Goal: Communication & Community: Answer question/provide support

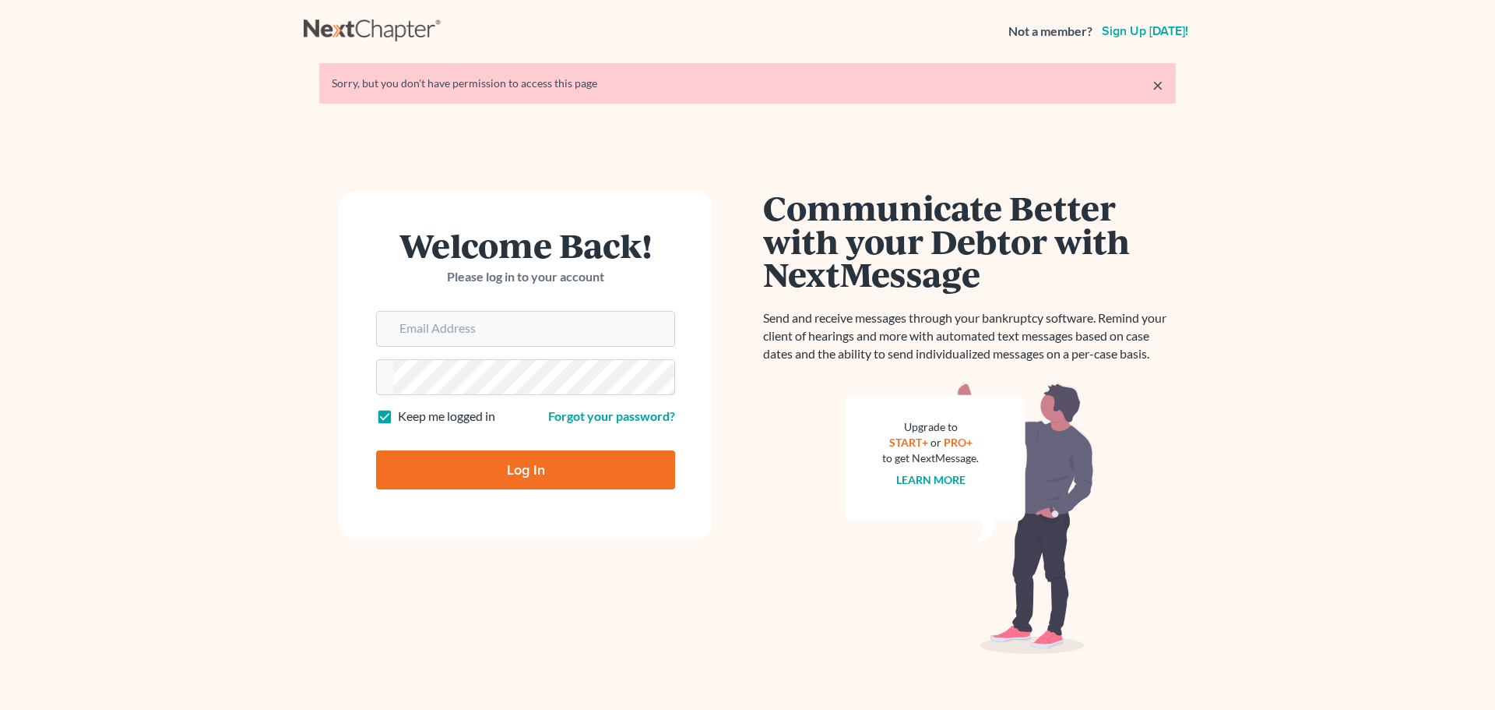
type input "[EMAIL_ADDRESS][DOMAIN_NAME]"
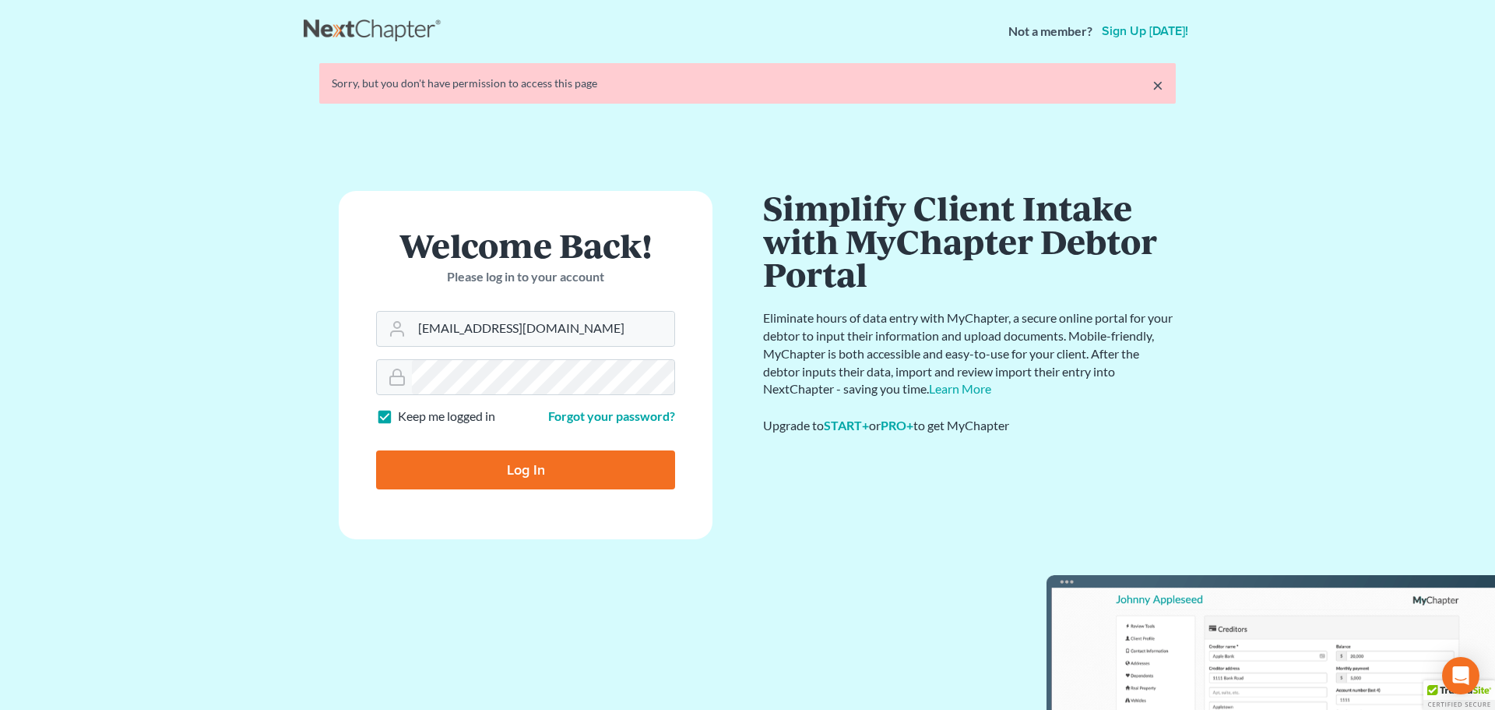
click at [498, 459] on input "Log In" at bounding box center [525, 469] width 299 height 39
type input "Thinking..."
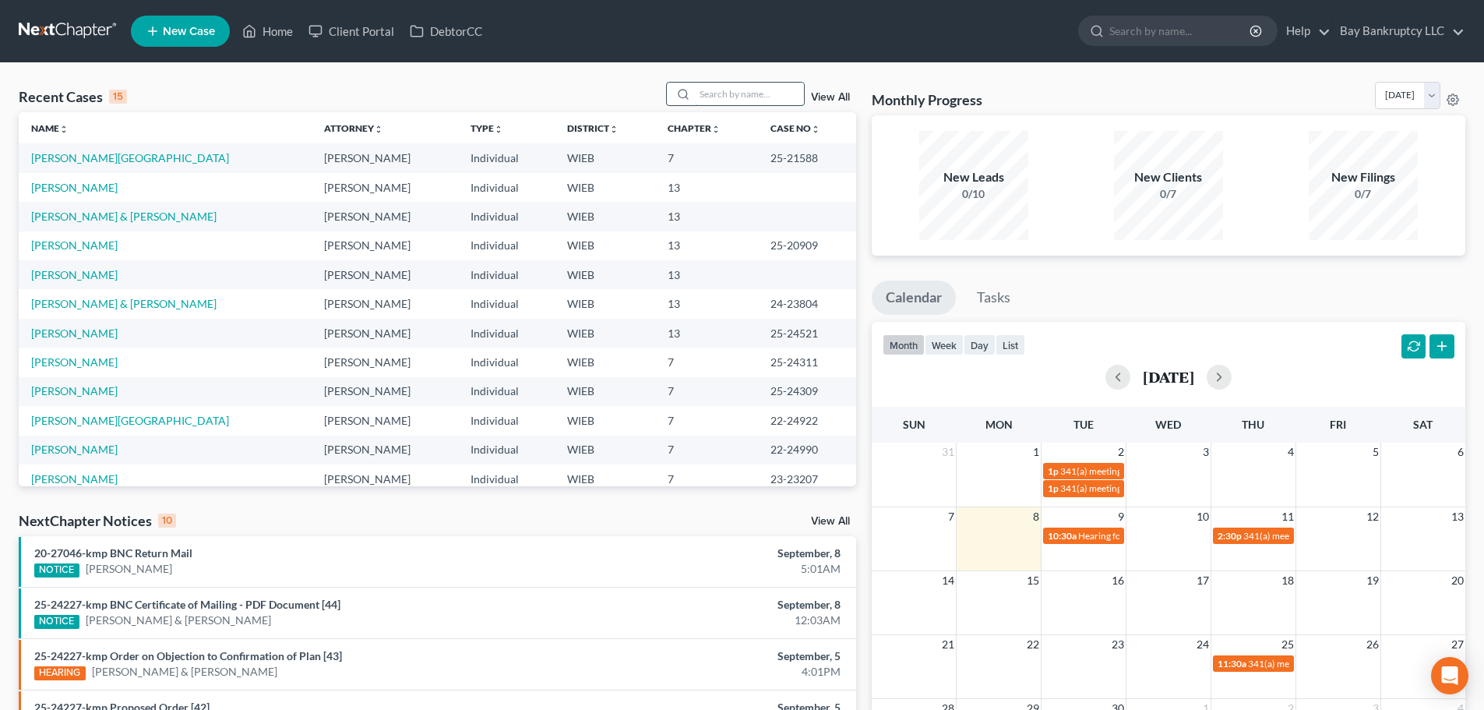
click at [717, 92] on input "search" at bounding box center [749, 94] width 109 height 23
type input "[PERSON_NAME]"
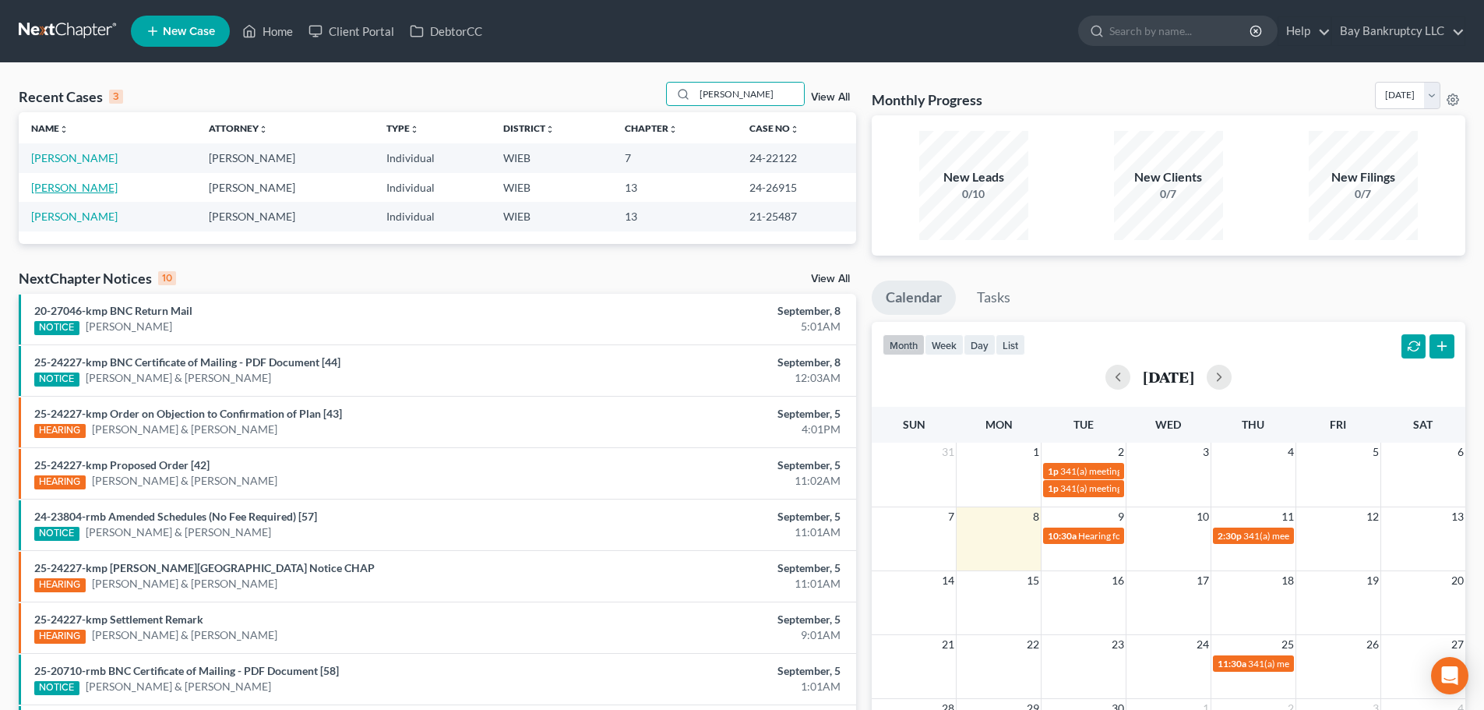
click at [65, 191] on link "[PERSON_NAME]" at bounding box center [74, 187] width 86 height 13
select select "2"
select select "1"
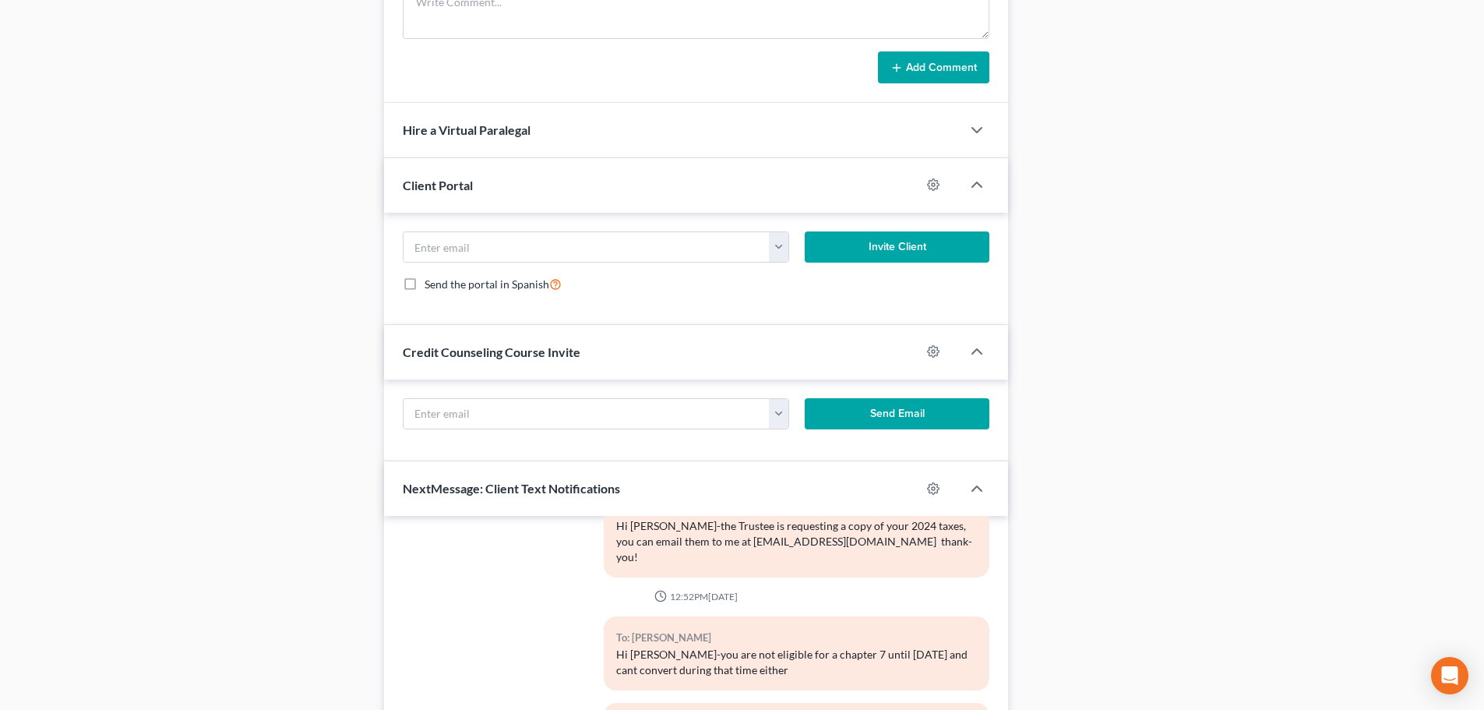
scroll to position [1552, 0]
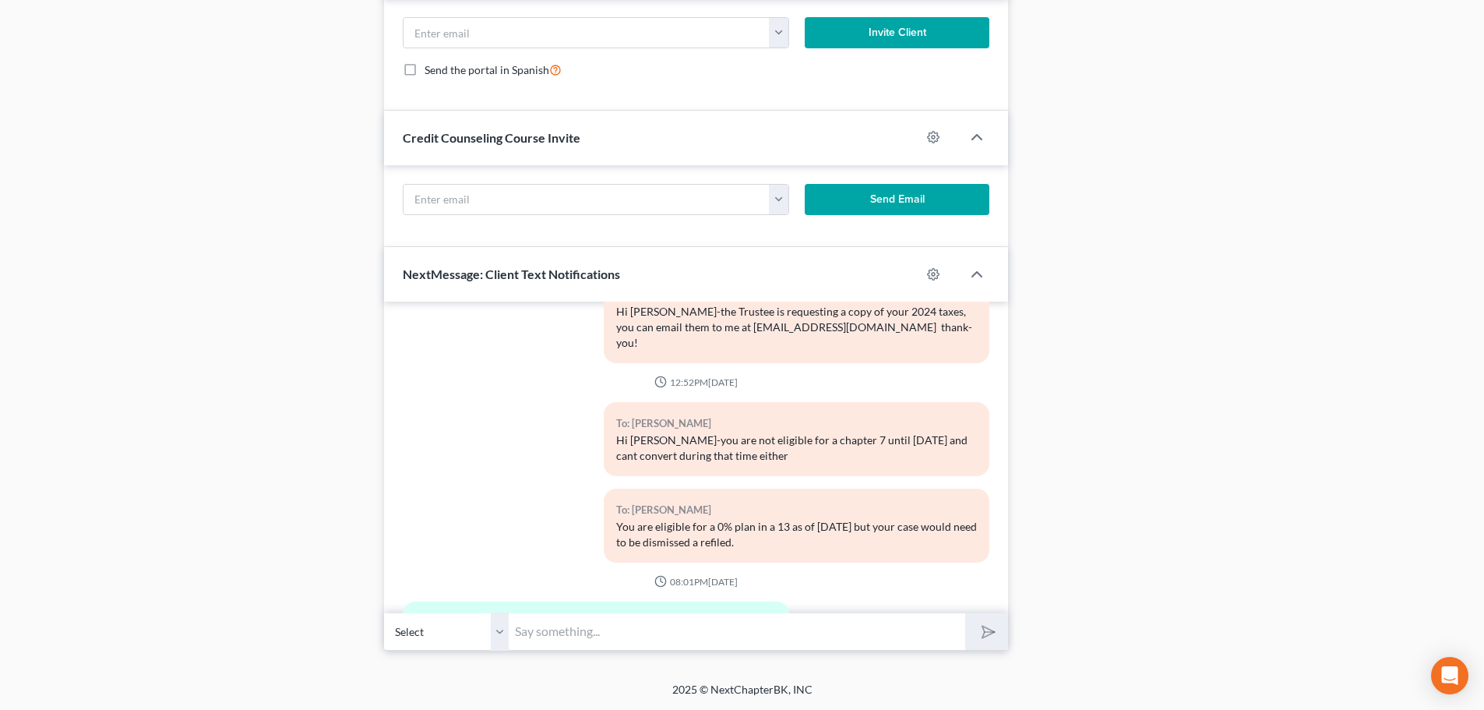
click at [783, 629] on input "text" at bounding box center [737, 631] width 456 height 38
type input "Hi [PERSON_NAME]-post filing debt can not be added"
click at [984, 625] on icon "submit" at bounding box center [985, 632] width 22 height 22
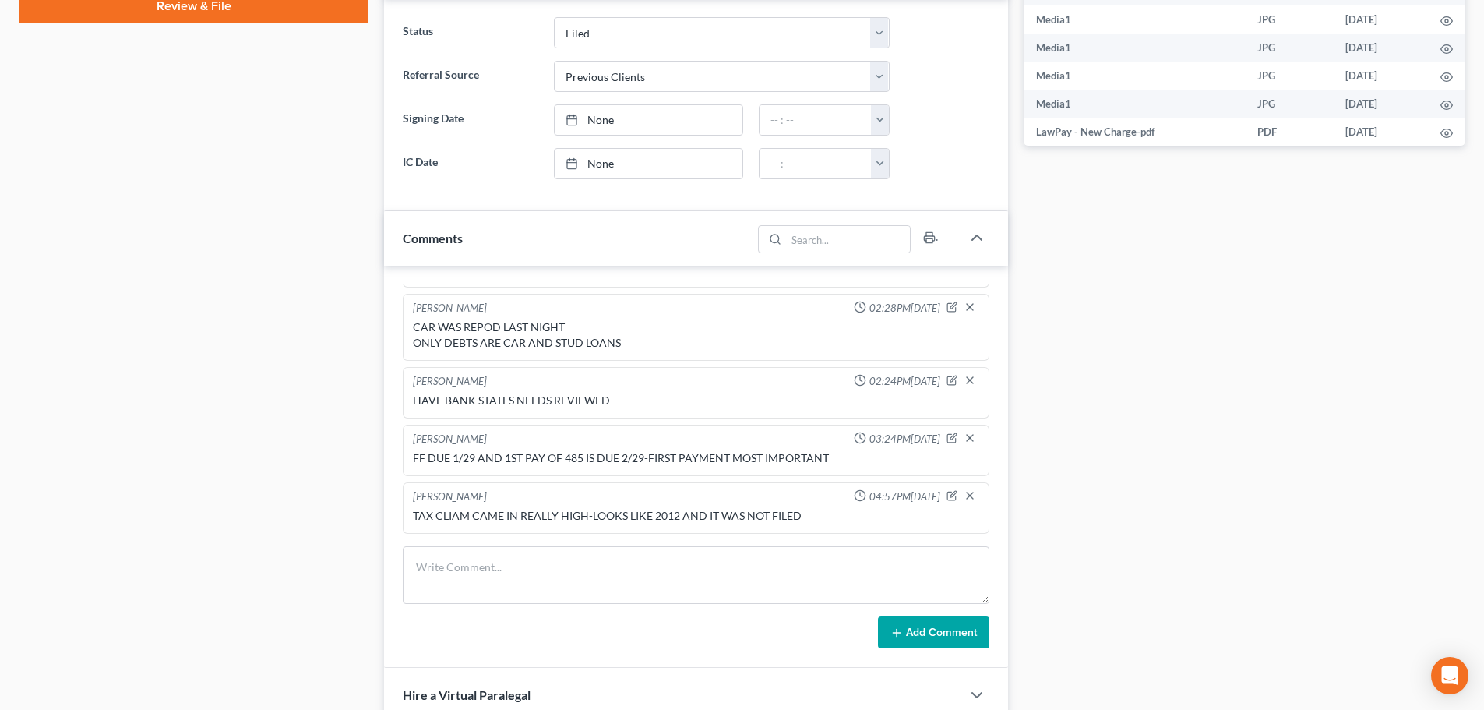
scroll to position [72, 0]
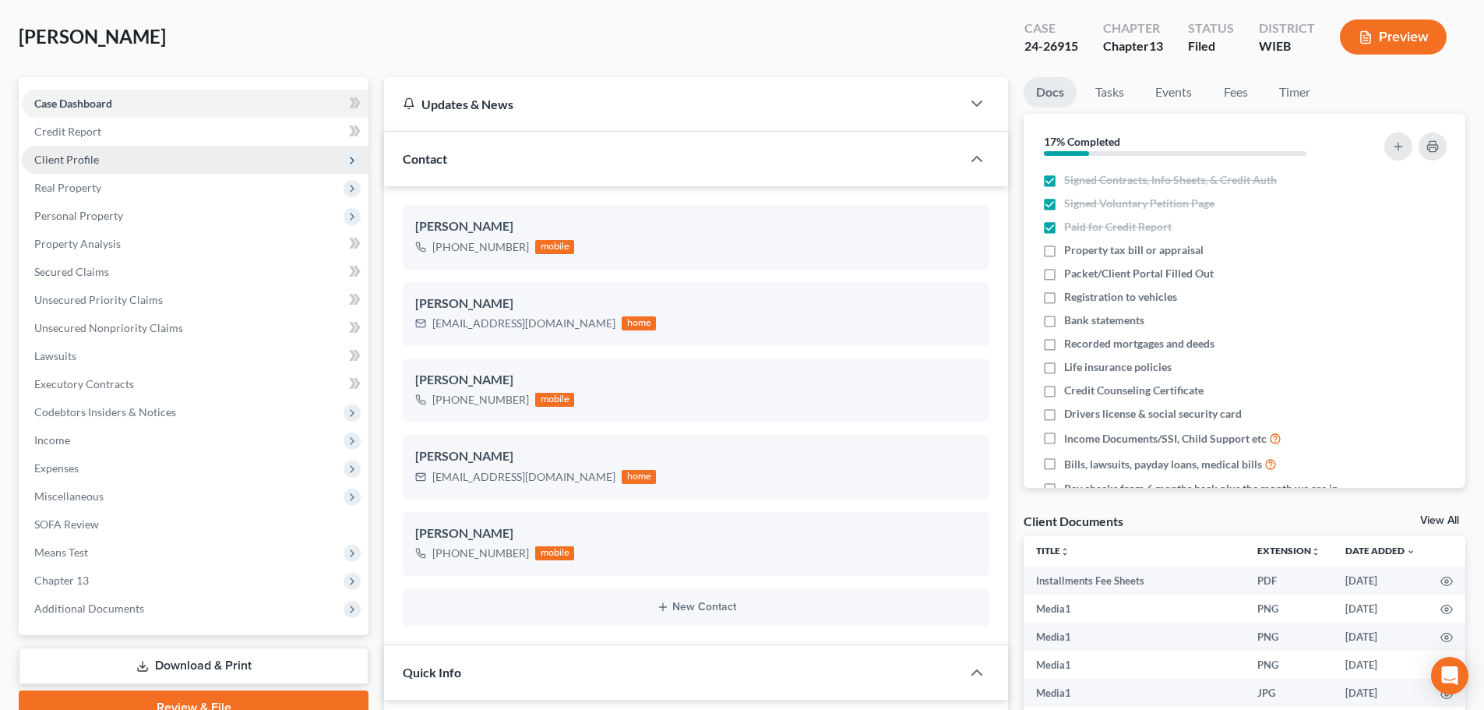
click at [80, 157] on span "Client Profile" at bounding box center [66, 159] width 65 height 13
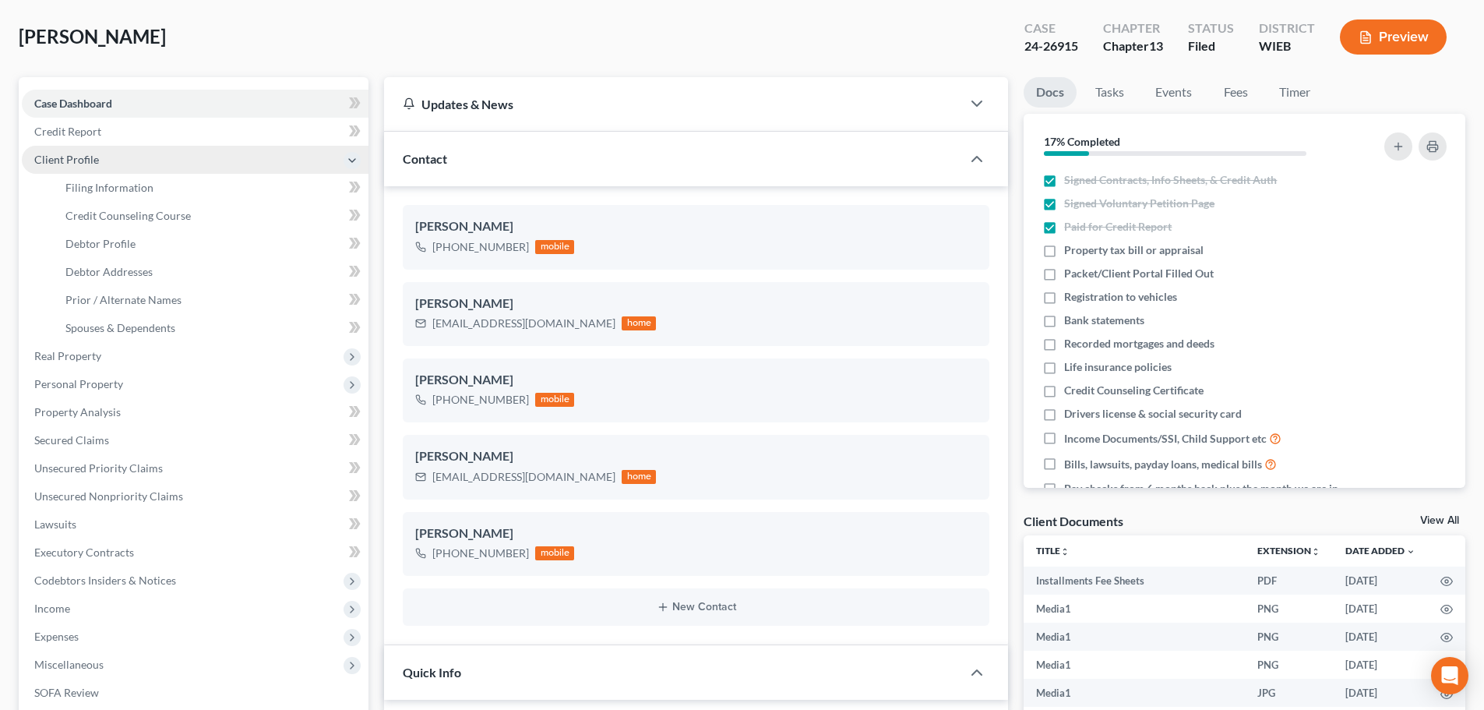
scroll to position [66885, 0]
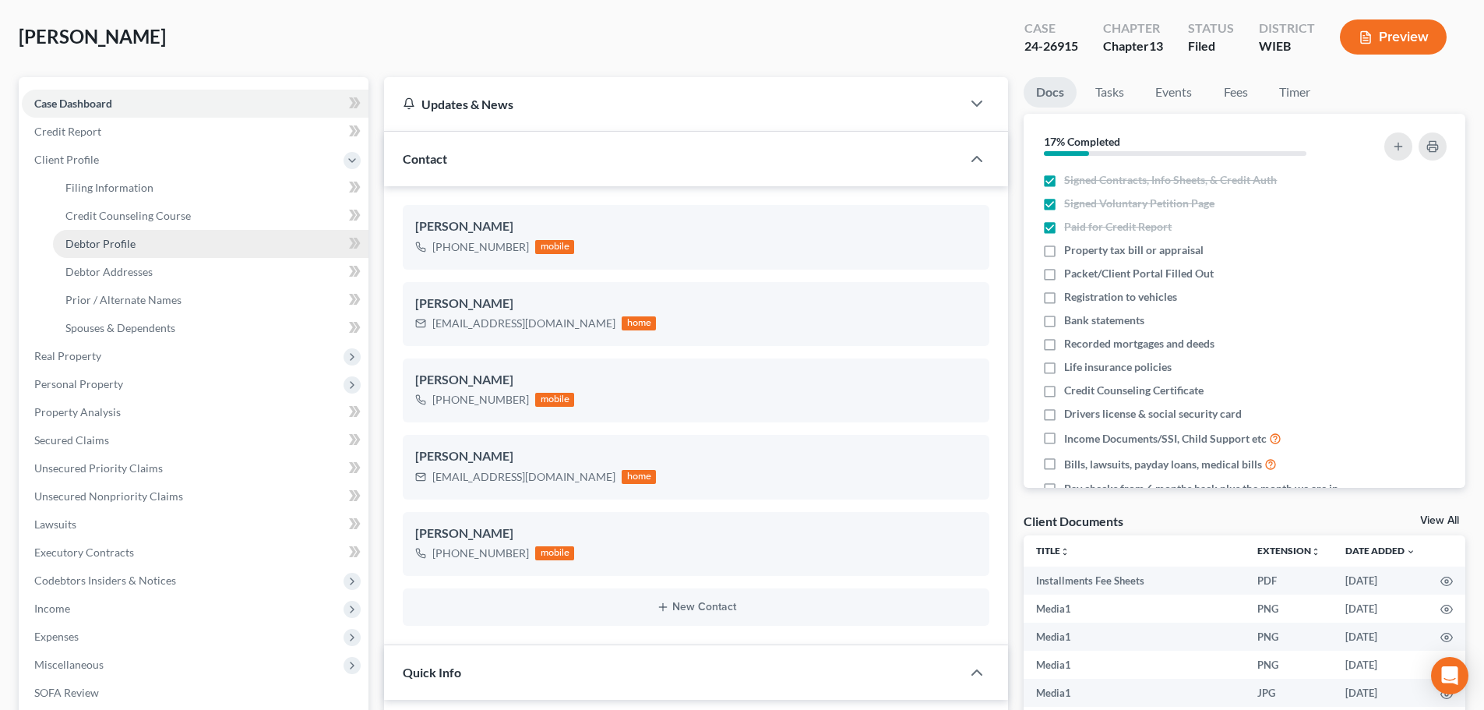
click at [107, 249] on span "Debtor Profile" at bounding box center [100, 243] width 70 height 13
select select "0"
select select "2"
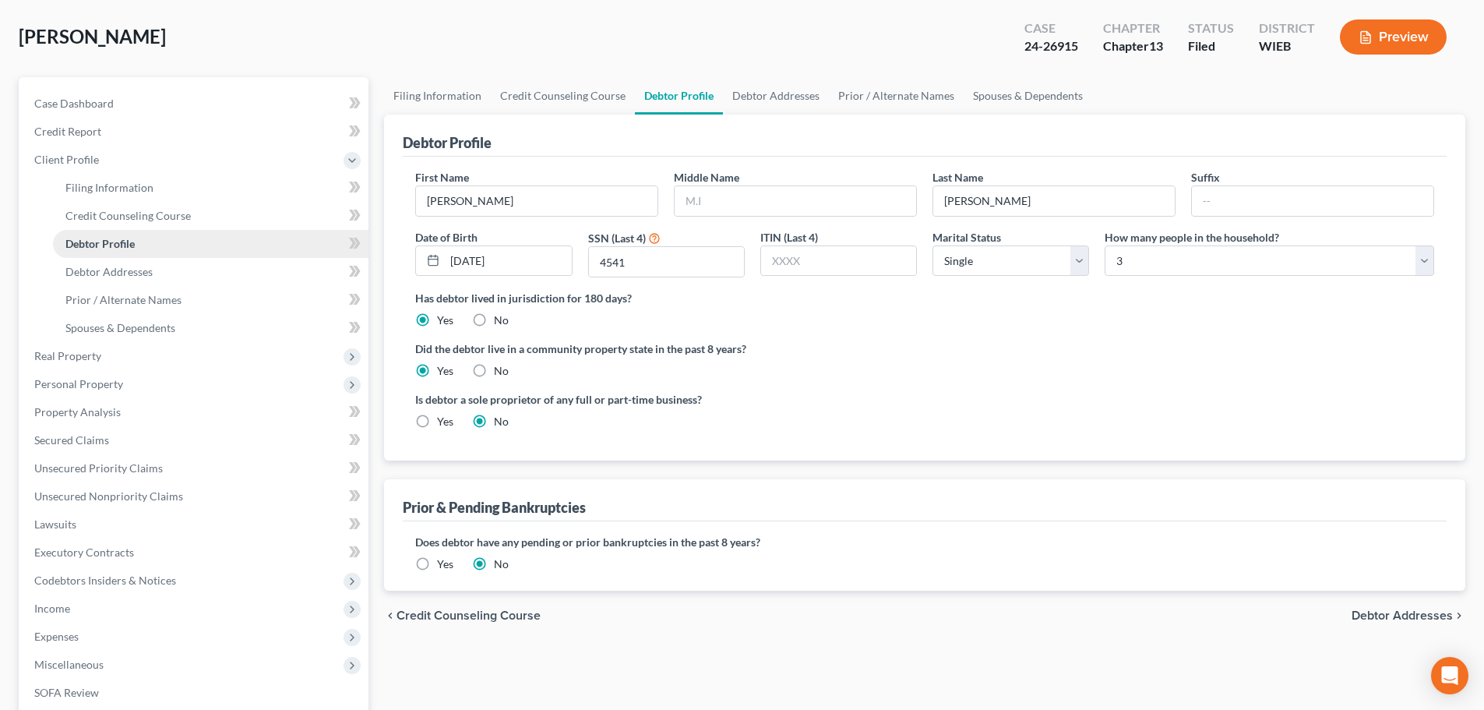
radio input "true"
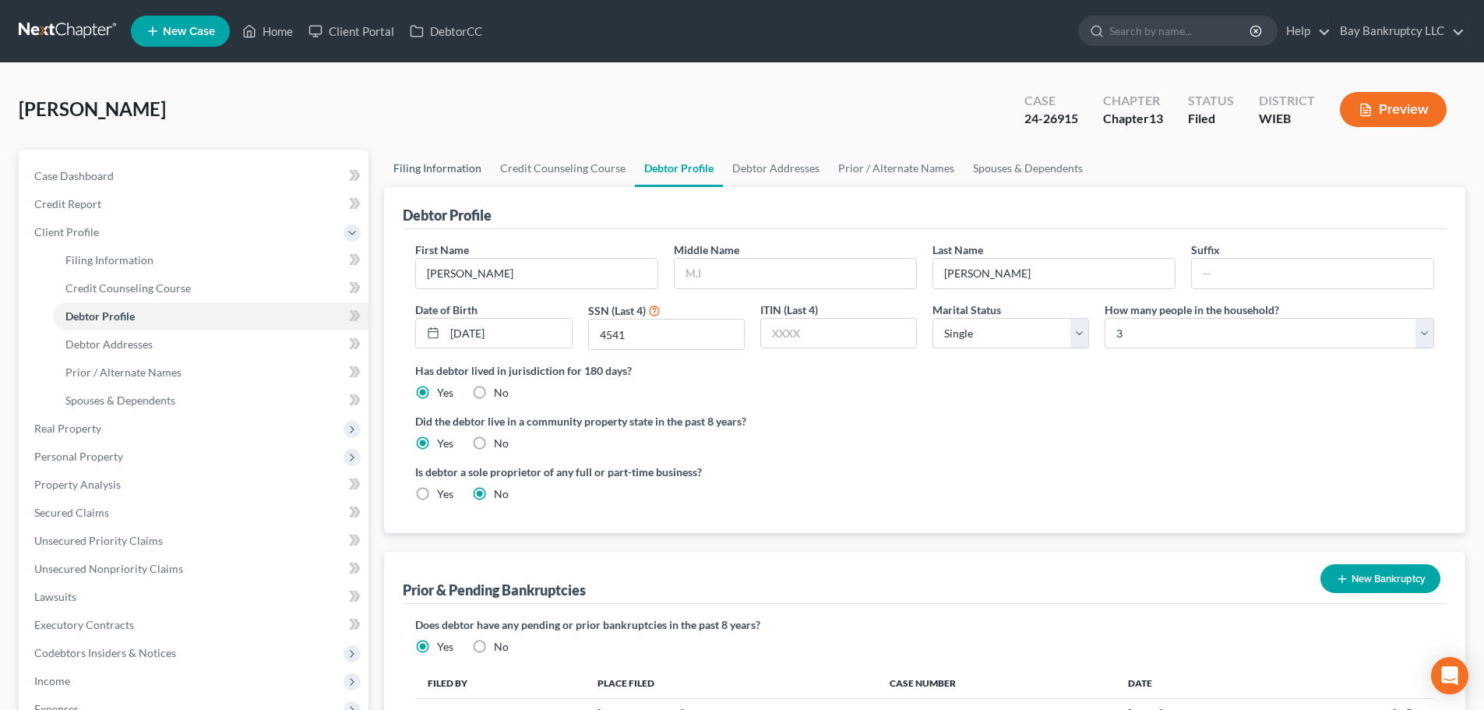
click at [423, 158] on link "Filing Information" at bounding box center [437, 168] width 107 height 37
select select "1"
select select "0"
select select "3"
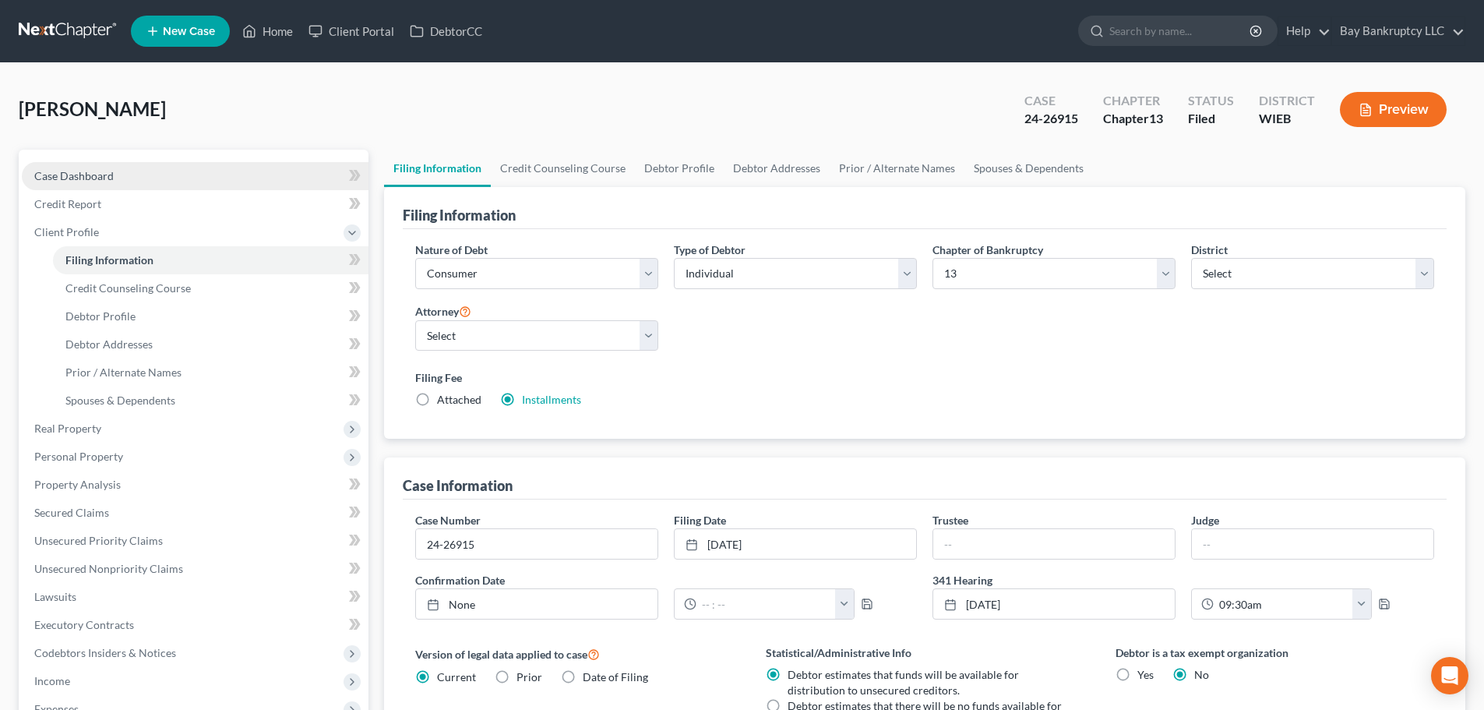
click at [102, 172] on span "Case Dashboard" at bounding box center [73, 175] width 79 height 13
select select "2"
select select "1"
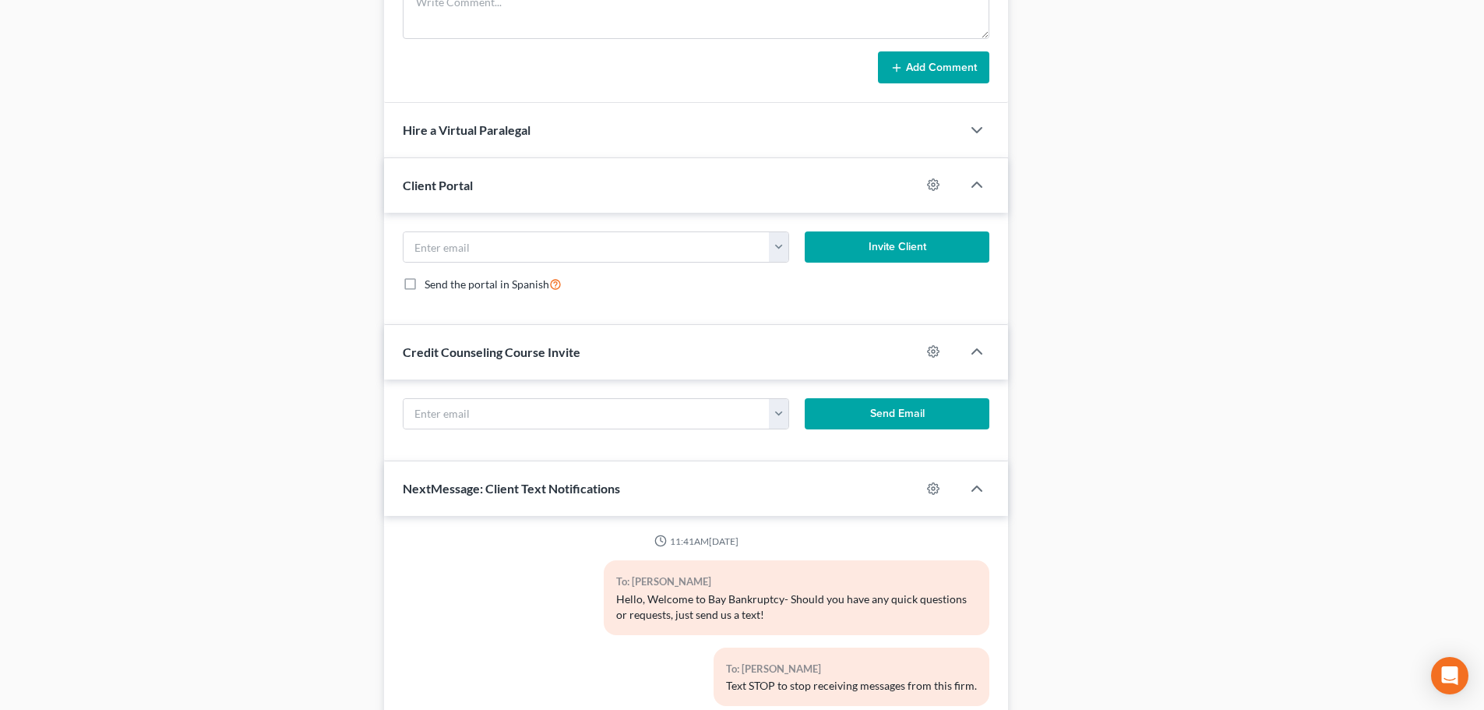
scroll to position [66885, 0]
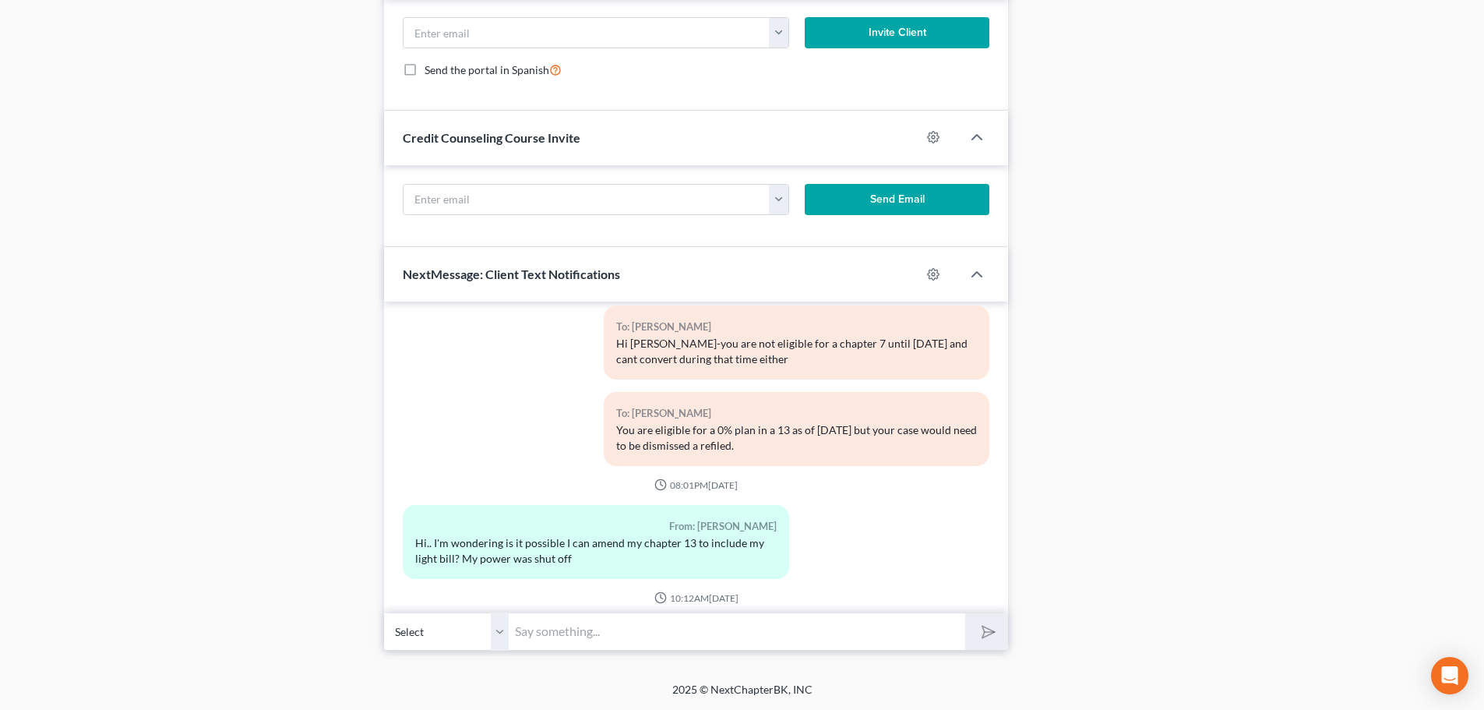
click at [544, 636] on input "text" at bounding box center [737, 631] width 456 height 38
type input "you filed [DATE] if any part of your bill is from before that date it can be ad…"
click at [987, 635] on polygon "submit" at bounding box center [985, 631] width 19 height 19
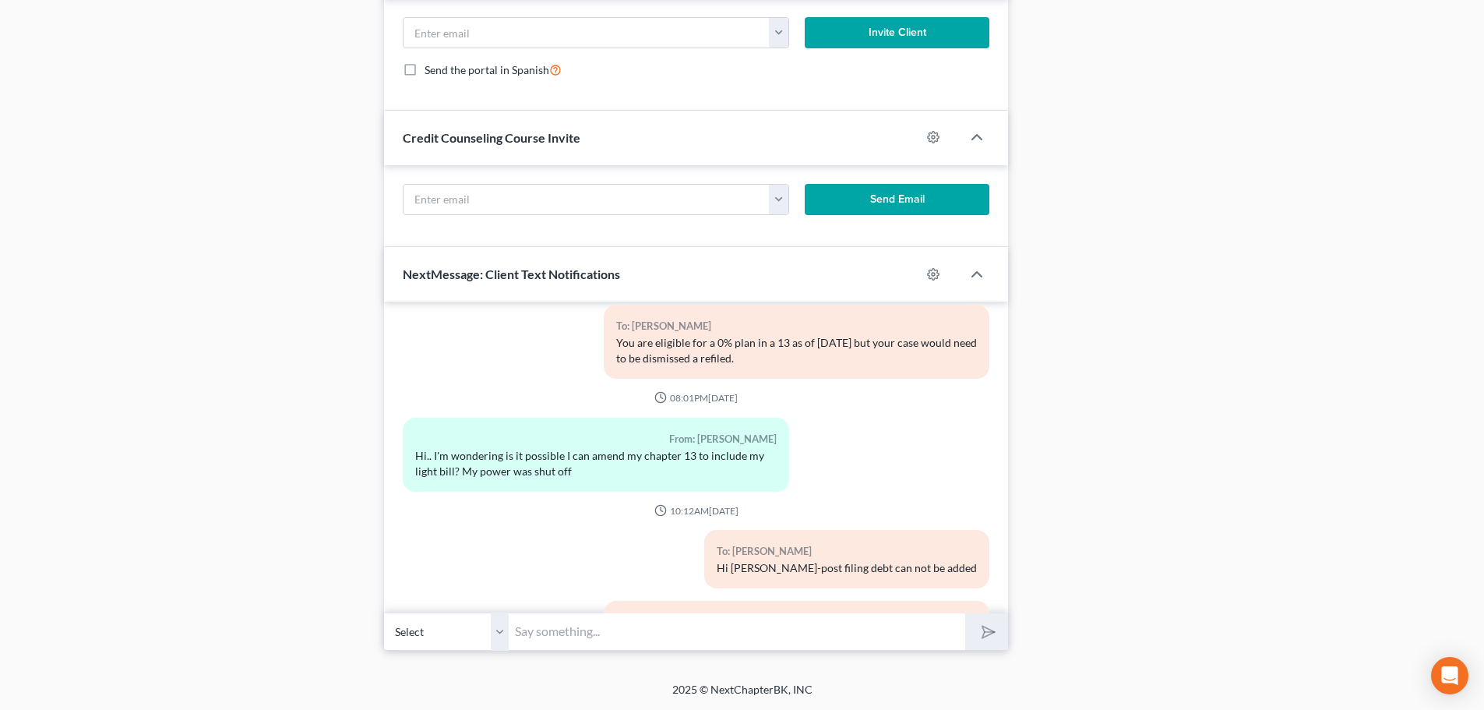
click at [561, 629] on input "text" at bounding box center [737, 631] width 456 height 38
type input "the only time you see post filing debt added is when a 13 is converted to a 7"
click at [980, 628] on icon "submit" at bounding box center [985, 632] width 22 height 22
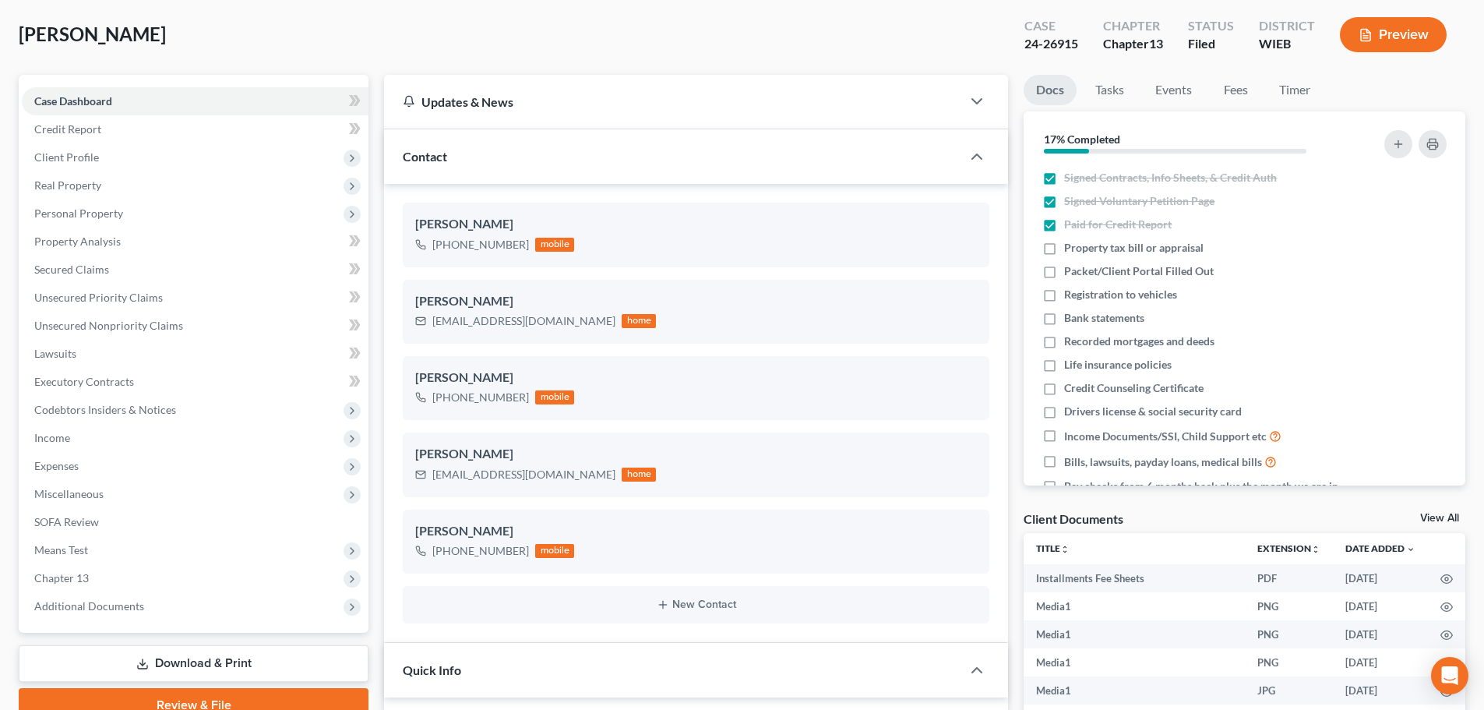
scroll to position [0, 0]
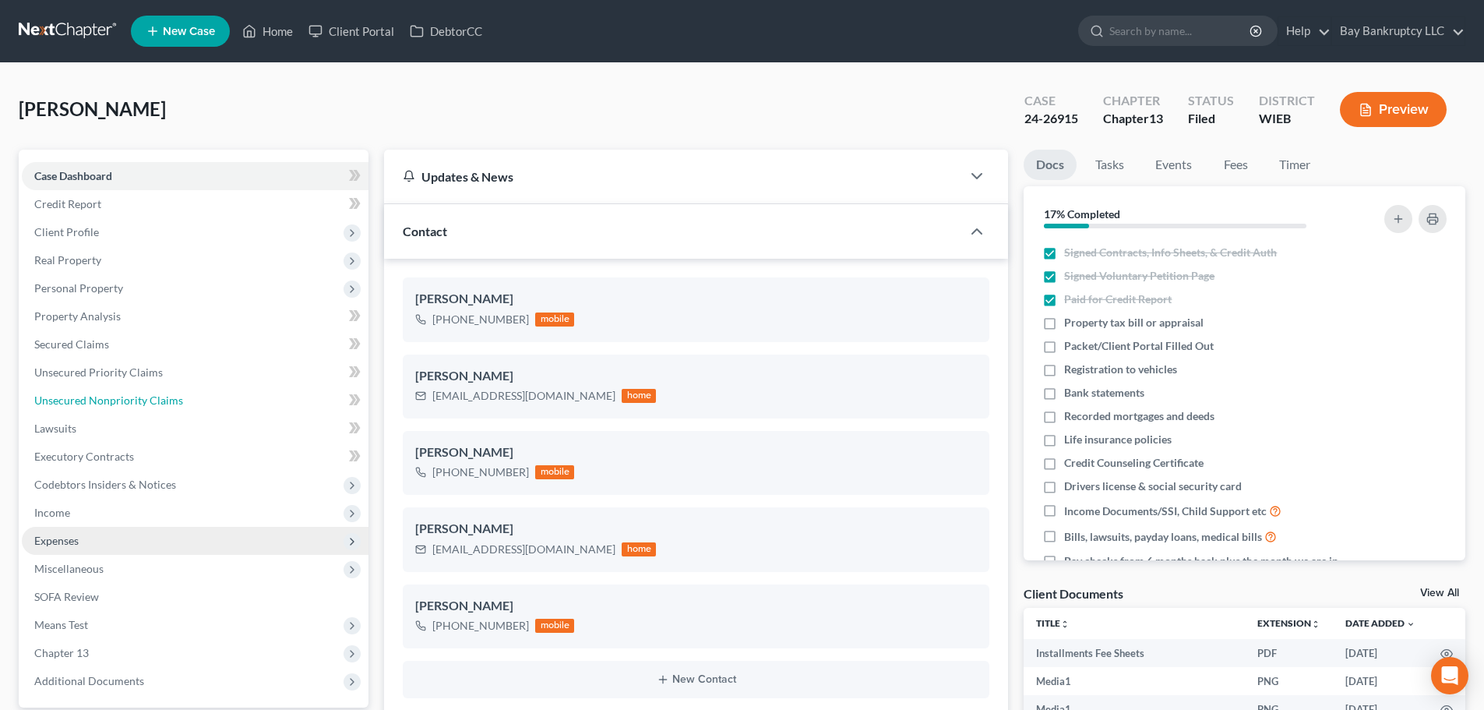
drag, startPoint x: 132, startPoint y: 401, endPoint x: 352, endPoint y: 533, distance: 256.1
click at [132, 401] on span "Unsecured Nonpriority Claims" at bounding box center [108, 399] width 149 height 13
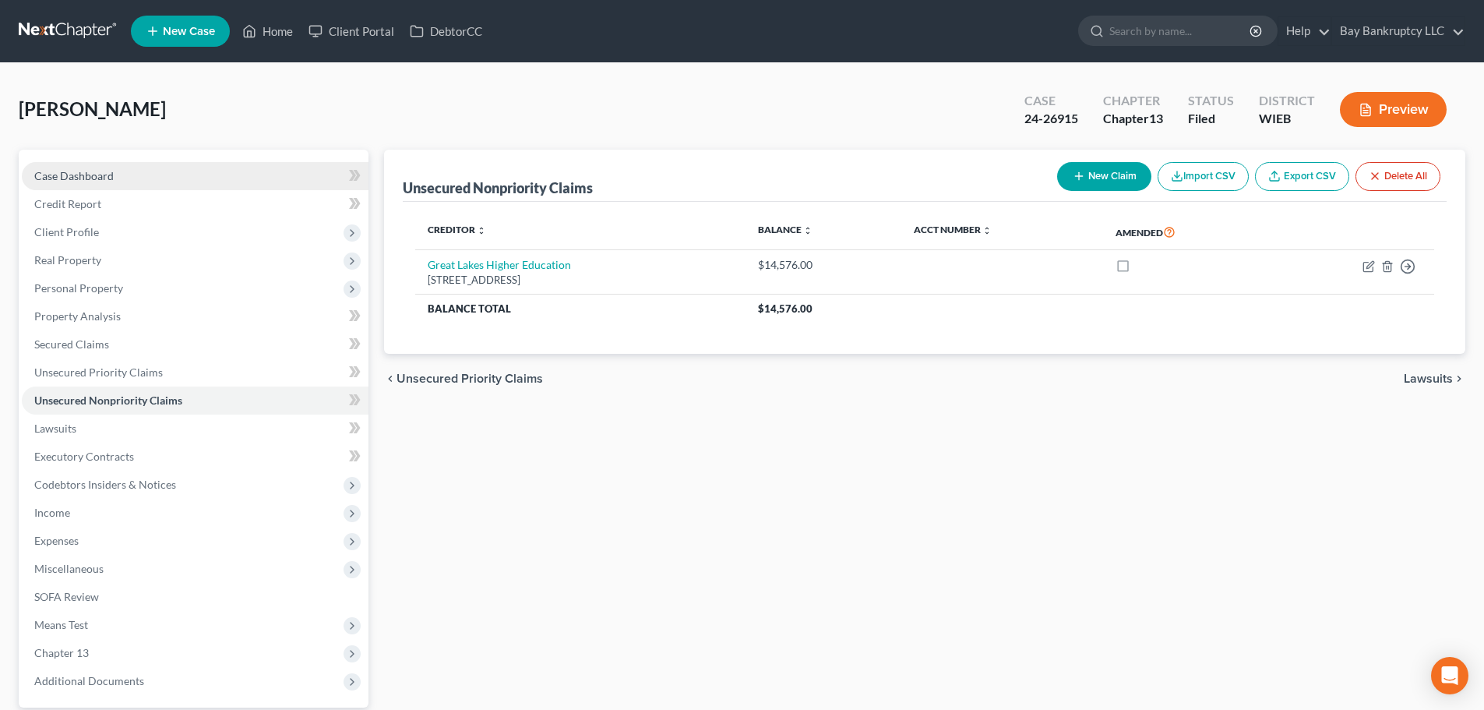
click at [113, 178] on link "Case Dashboard" at bounding box center [195, 176] width 347 height 28
select select "1"
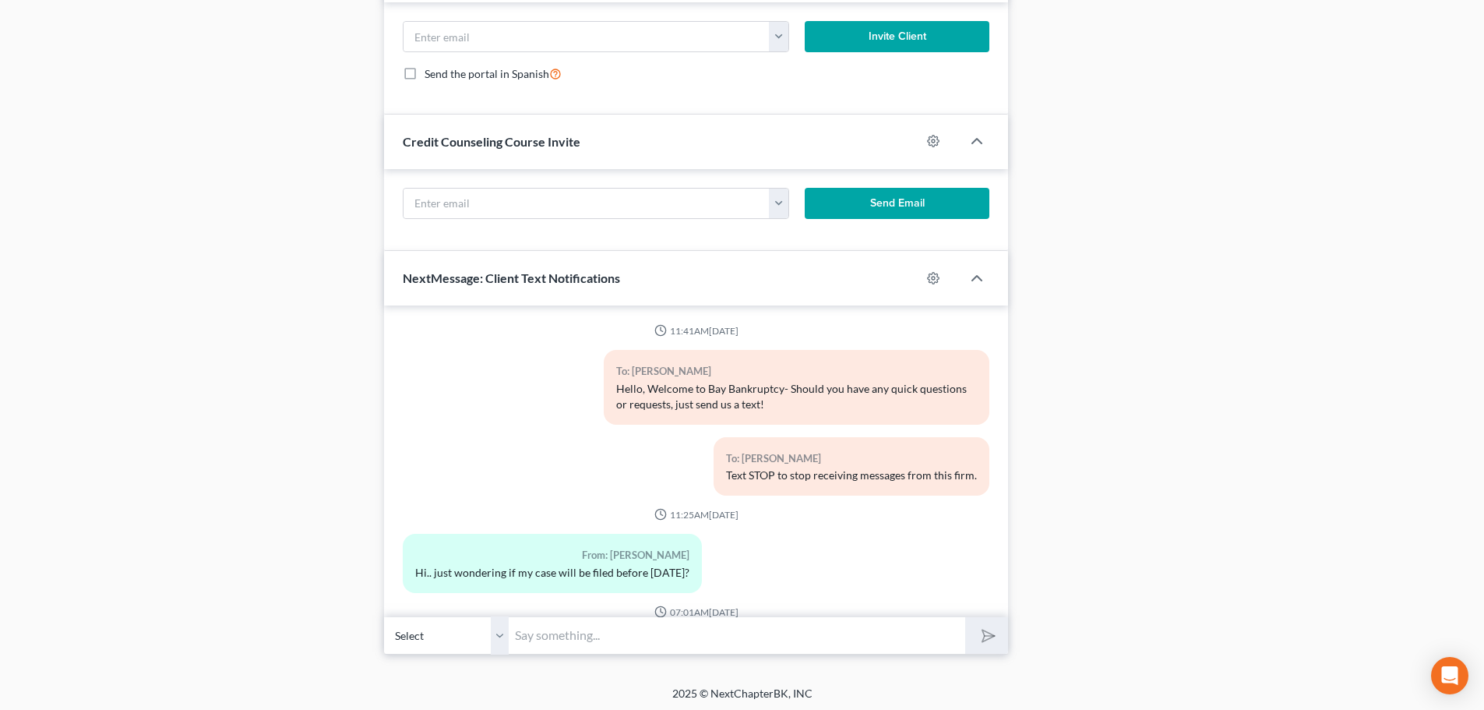
scroll to position [67114, 0]
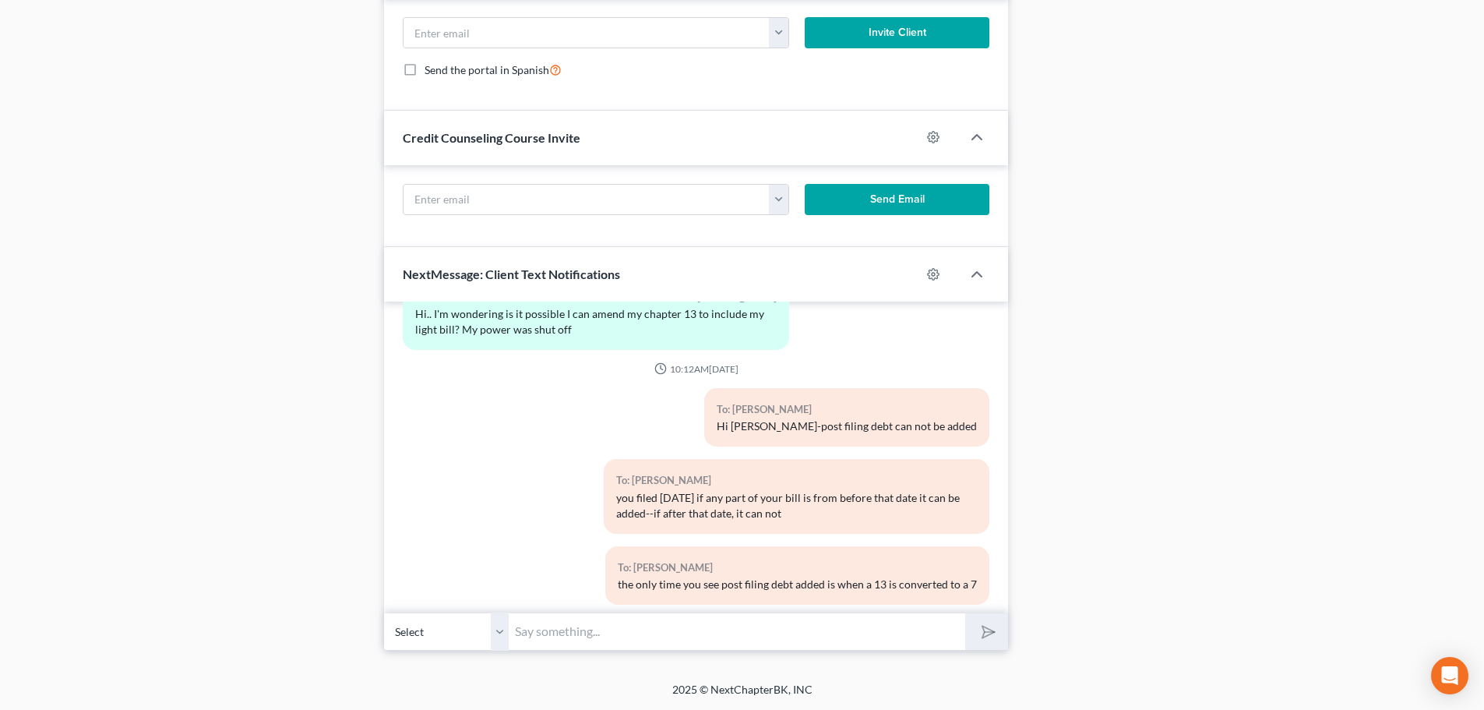
click at [533, 634] on input "text" at bounding box center [737, 631] width 456 height 38
type input "Ok, Ill send over a fax and text you when thats done-then you can call them"
click at [977, 636] on icon "submit" at bounding box center [985, 632] width 22 height 22
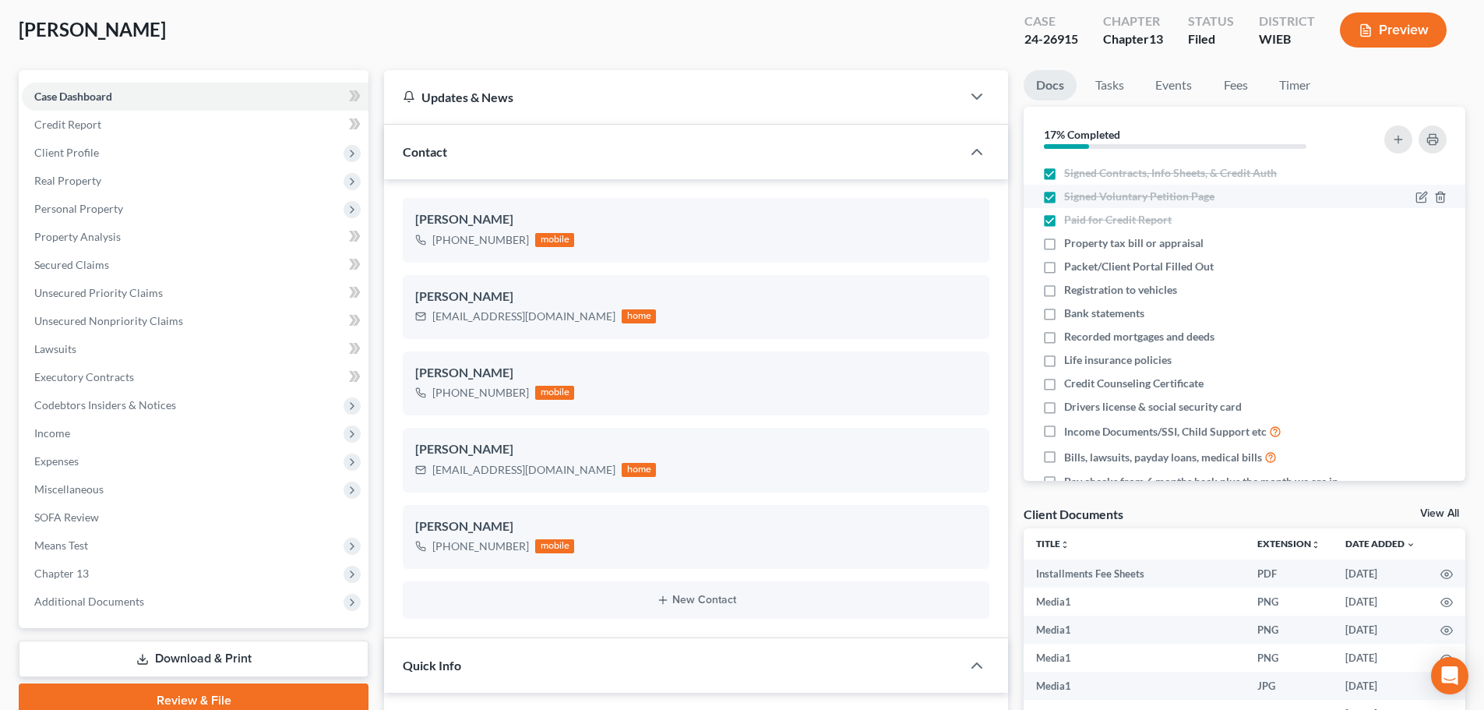
scroll to position [0, 0]
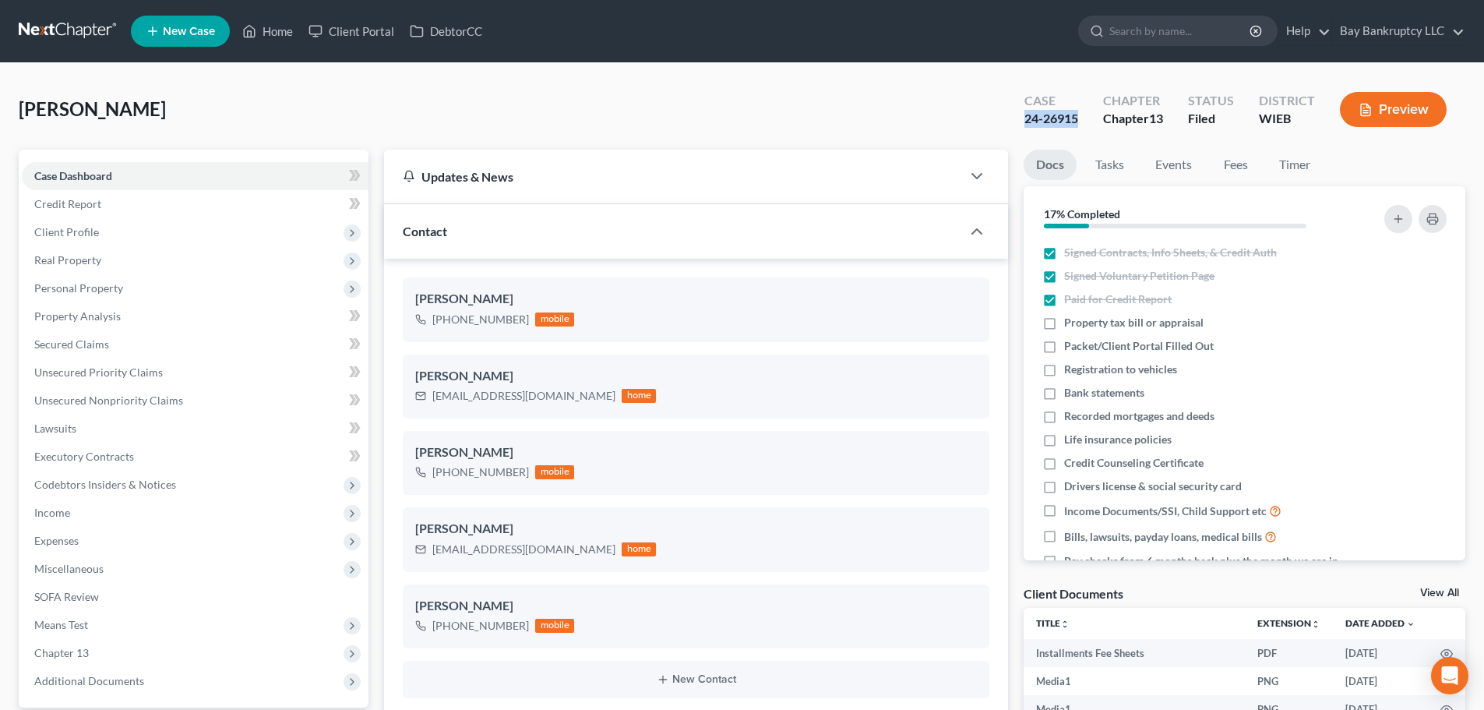
drag, startPoint x: 1024, startPoint y: 121, endPoint x: 1079, endPoint y: 123, distance: 54.6
click at [1079, 123] on div "Case 24-26915" at bounding box center [1051, 111] width 79 height 46
copy div "24-26915"
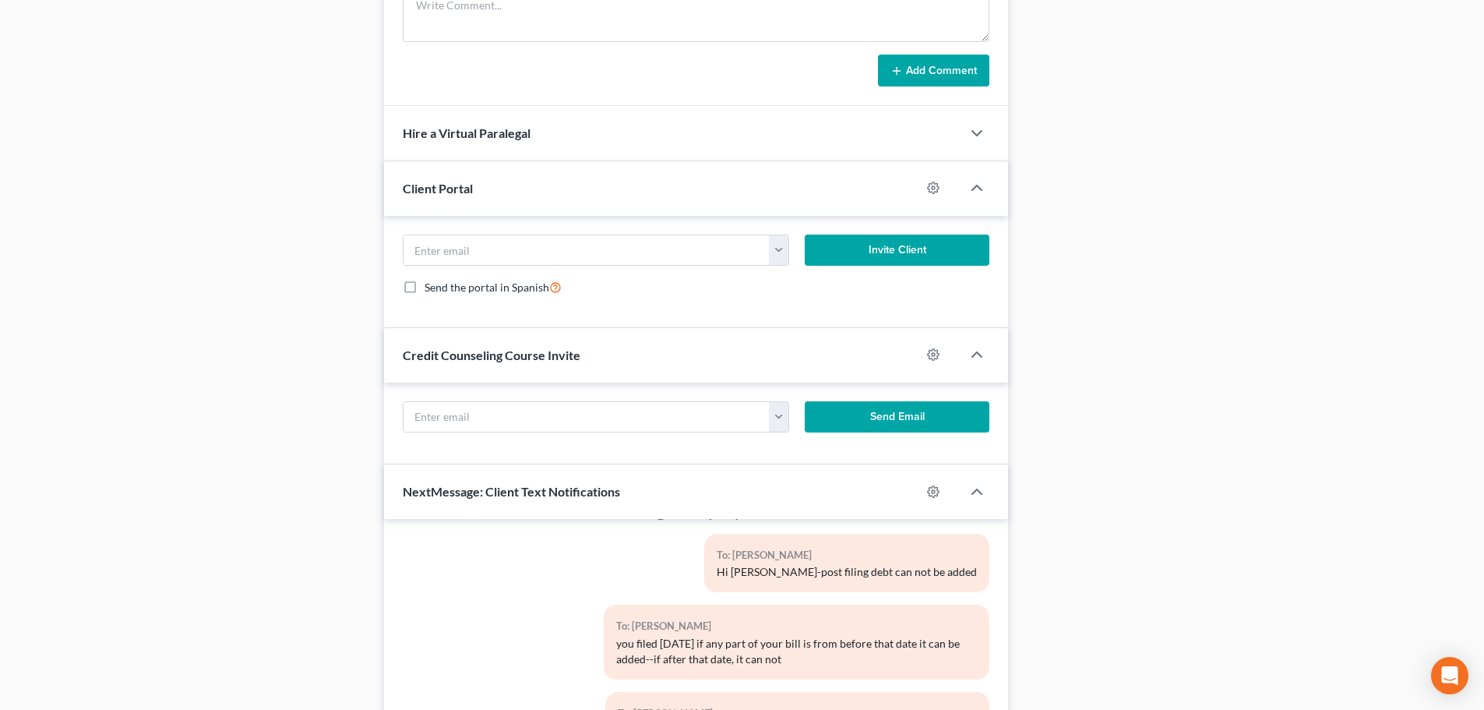
scroll to position [1552, 0]
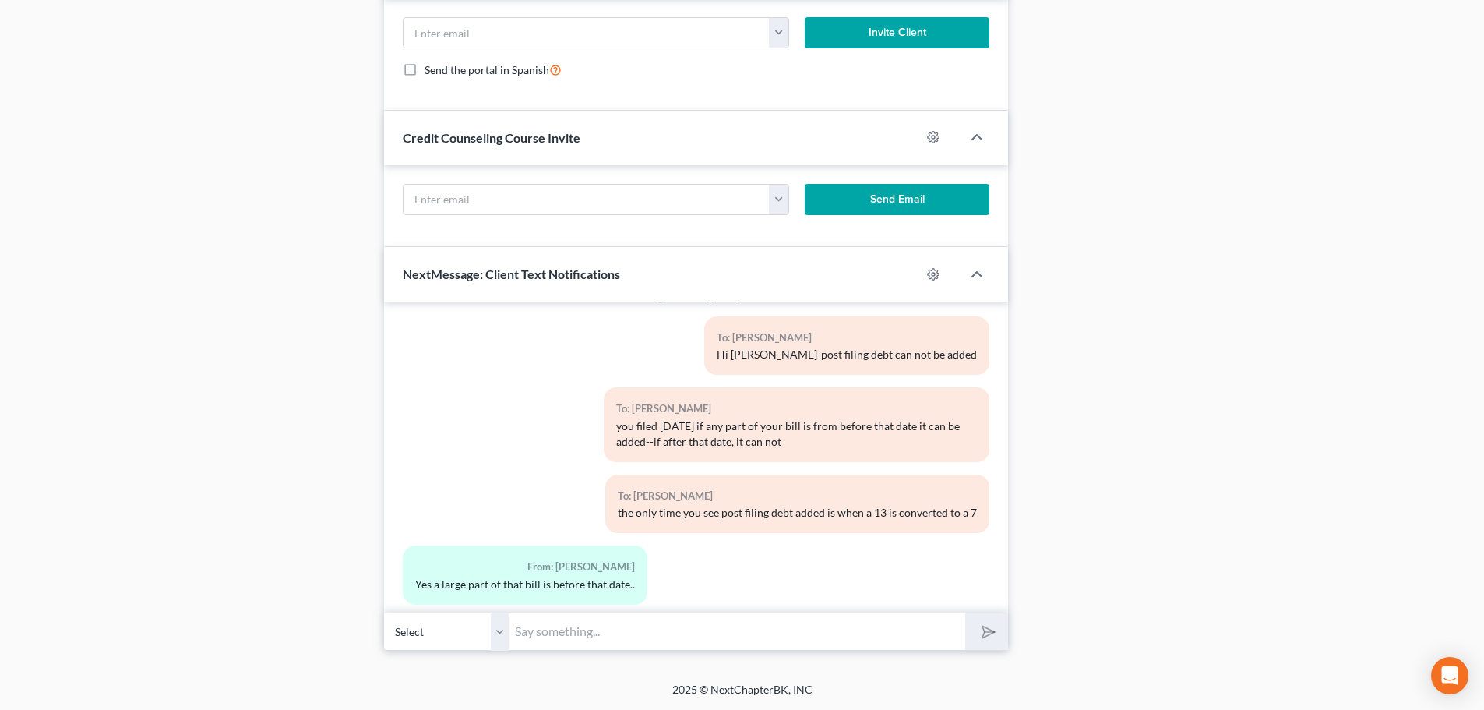
click at [885, 632] on input "text" at bounding box center [737, 631] width 456 height 38
type input "they still might want some payment for post filing debt but this should help"
click at [977, 628] on icon "submit" at bounding box center [985, 632] width 22 height 22
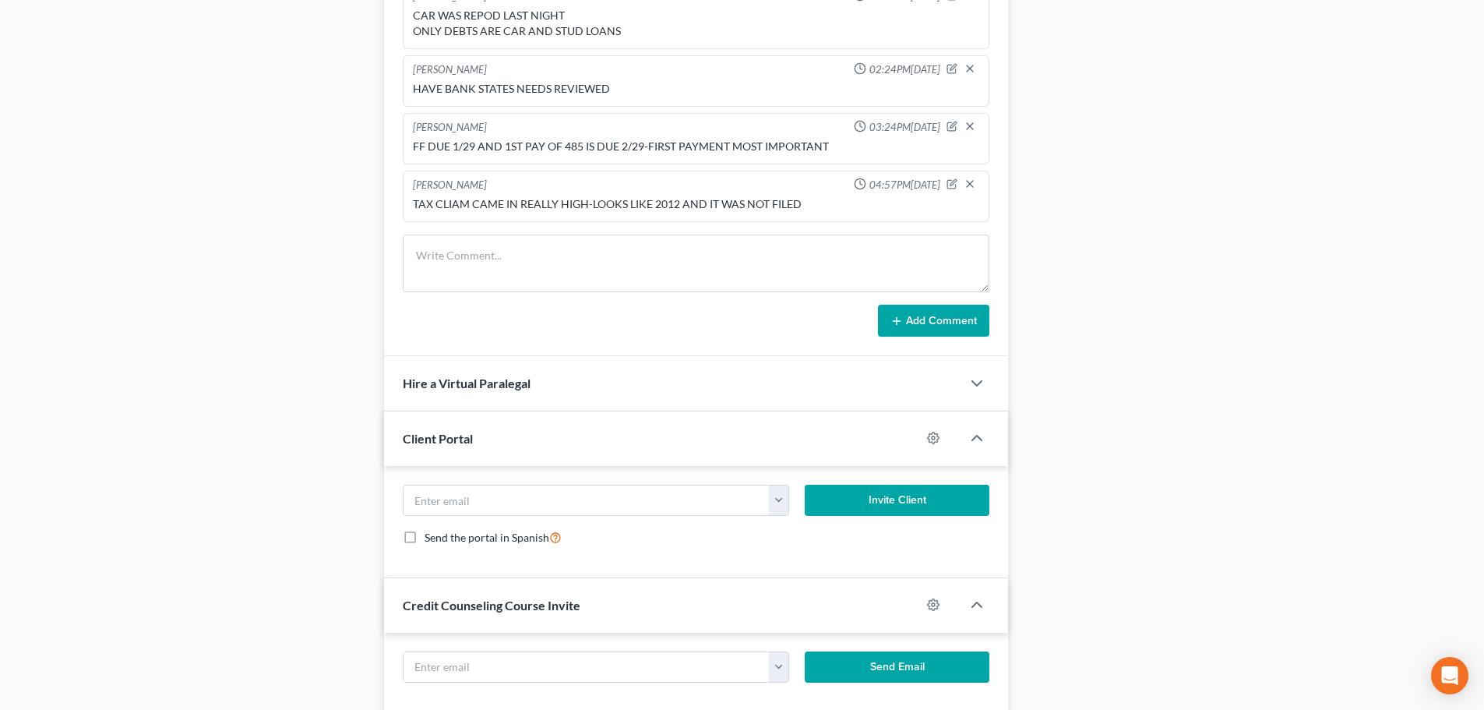
click at [1011, 122] on div "Updates & News × [US_STATE] [GEOGRAPHIC_DATA] Notes: Take a look at NextChapter…" at bounding box center [695, 91] width 639 height 2053
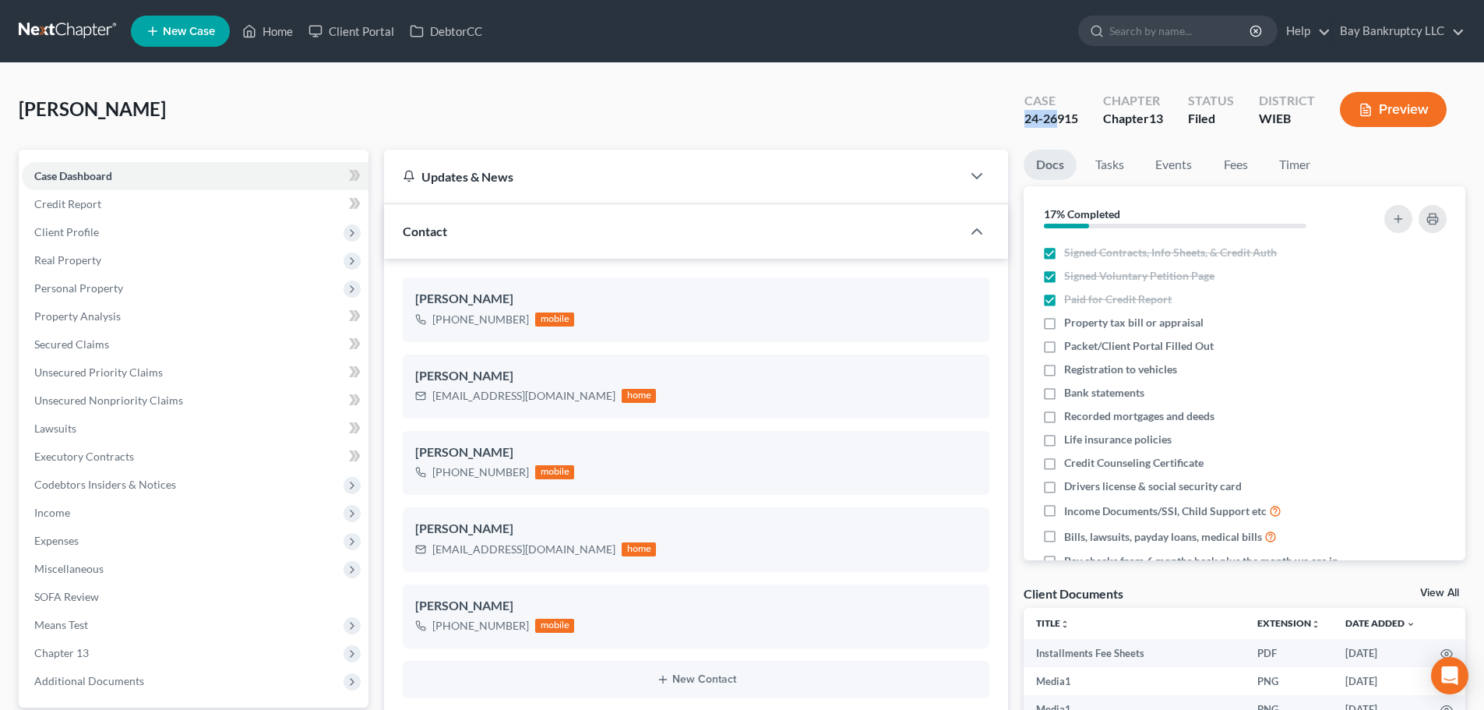
scroll to position [67256, 0]
drag, startPoint x: 1051, startPoint y: 129, endPoint x: 1081, endPoint y: 127, distance: 30.4
click at [1081, 127] on div "Case 24-26915" at bounding box center [1051, 111] width 79 height 46
copy div "24-26915"
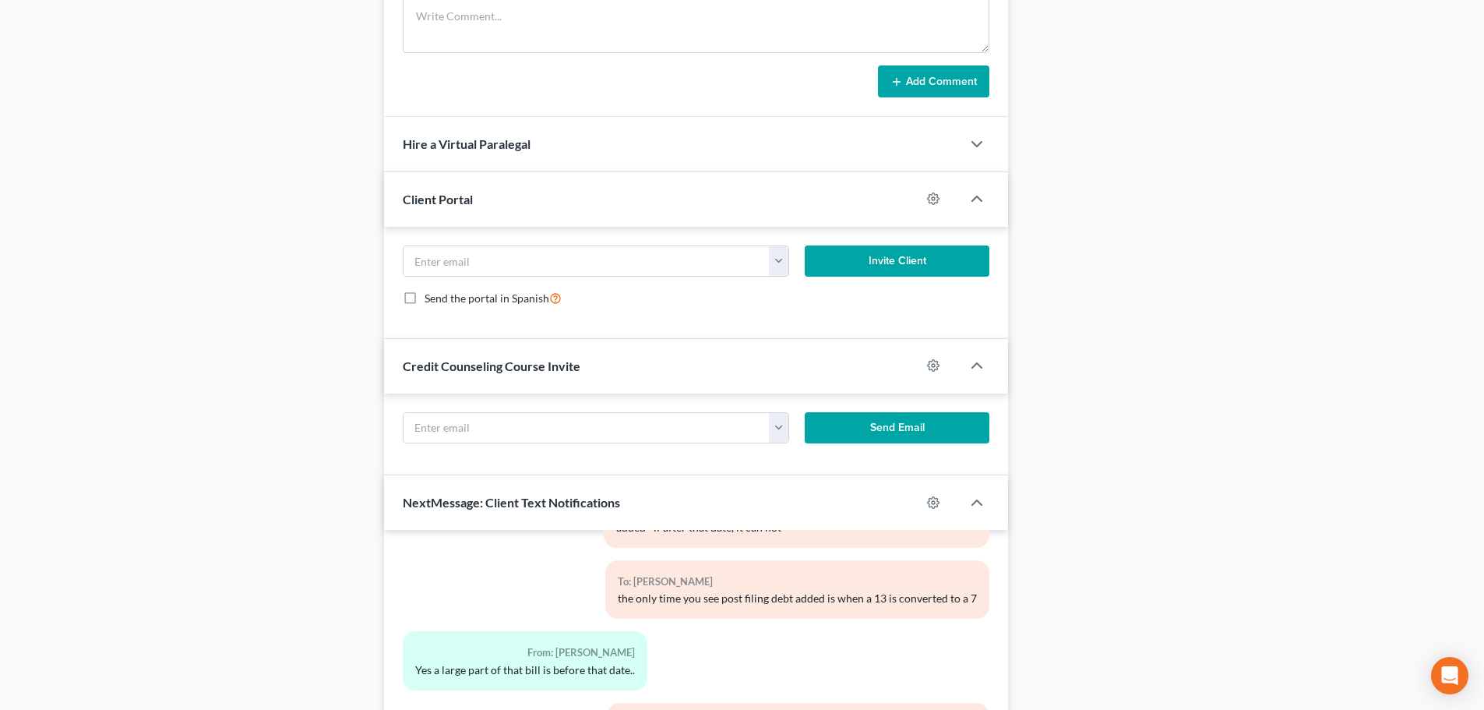
scroll to position [1552, 0]
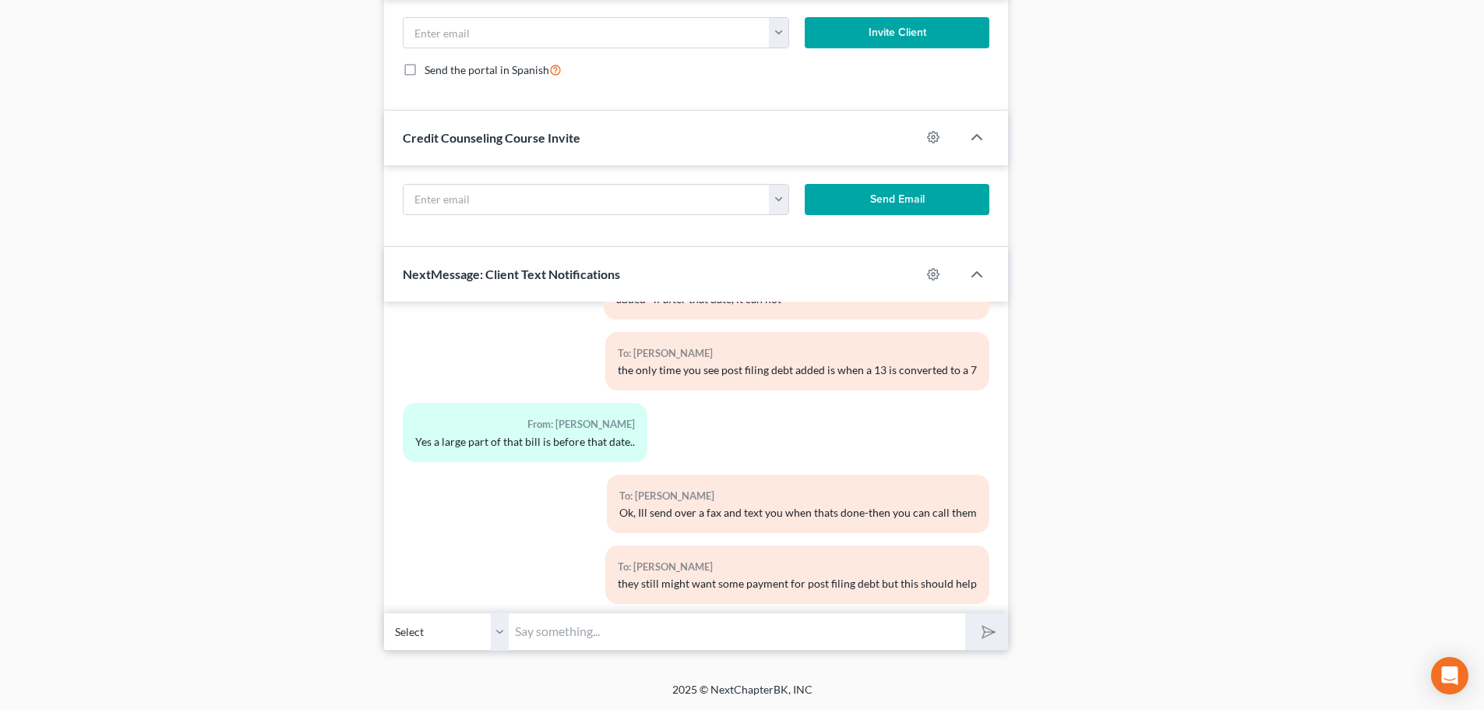
click at [547, 627] on input "text" at bounding box center [737, 631] width 456 height 38
click at [632, 630] on input "Your welcome! Thats fax was sent over." at bounding box center [737, 631] width 456 height 38
type input "Your welcome! That fax was sent over."
click at [972, 642] on button "submit" at bounding box center [986, 631] width 43 height 37
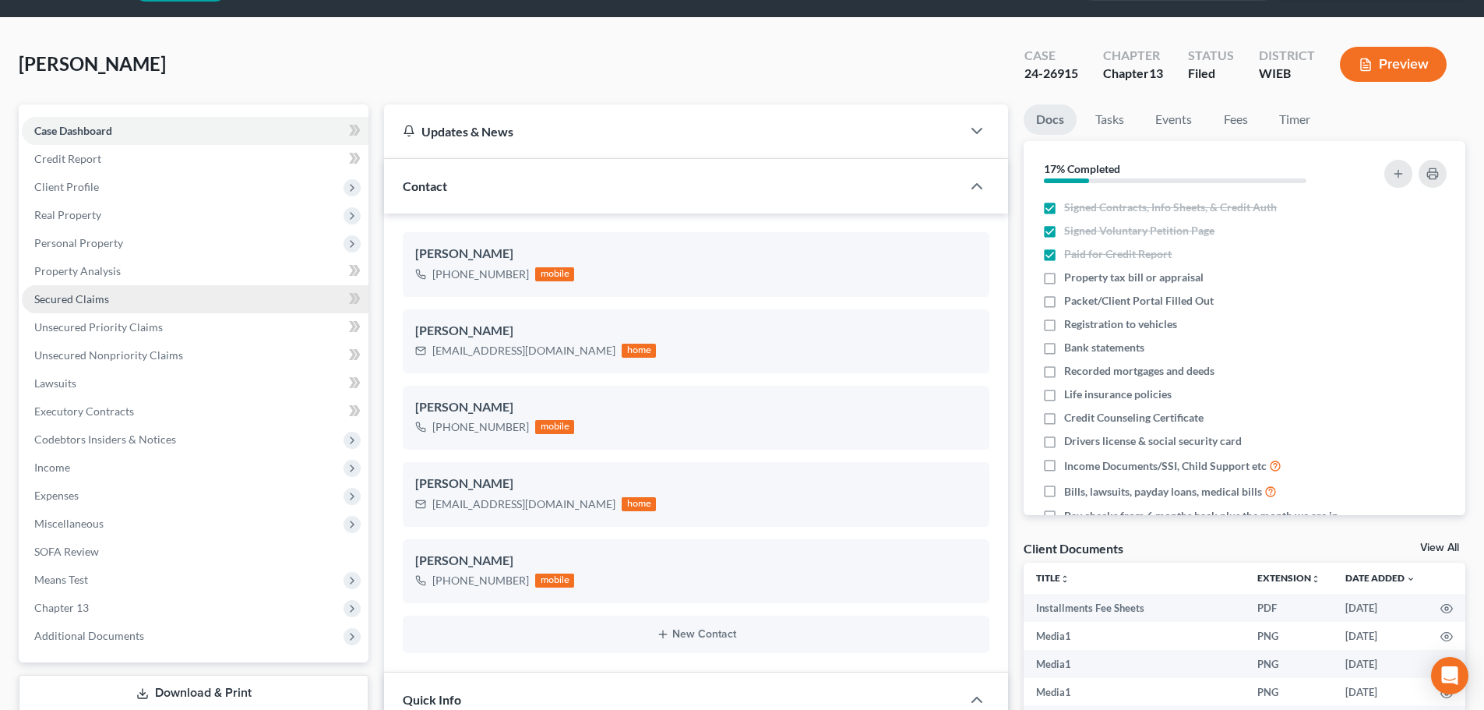
scroll to position [0, 0]
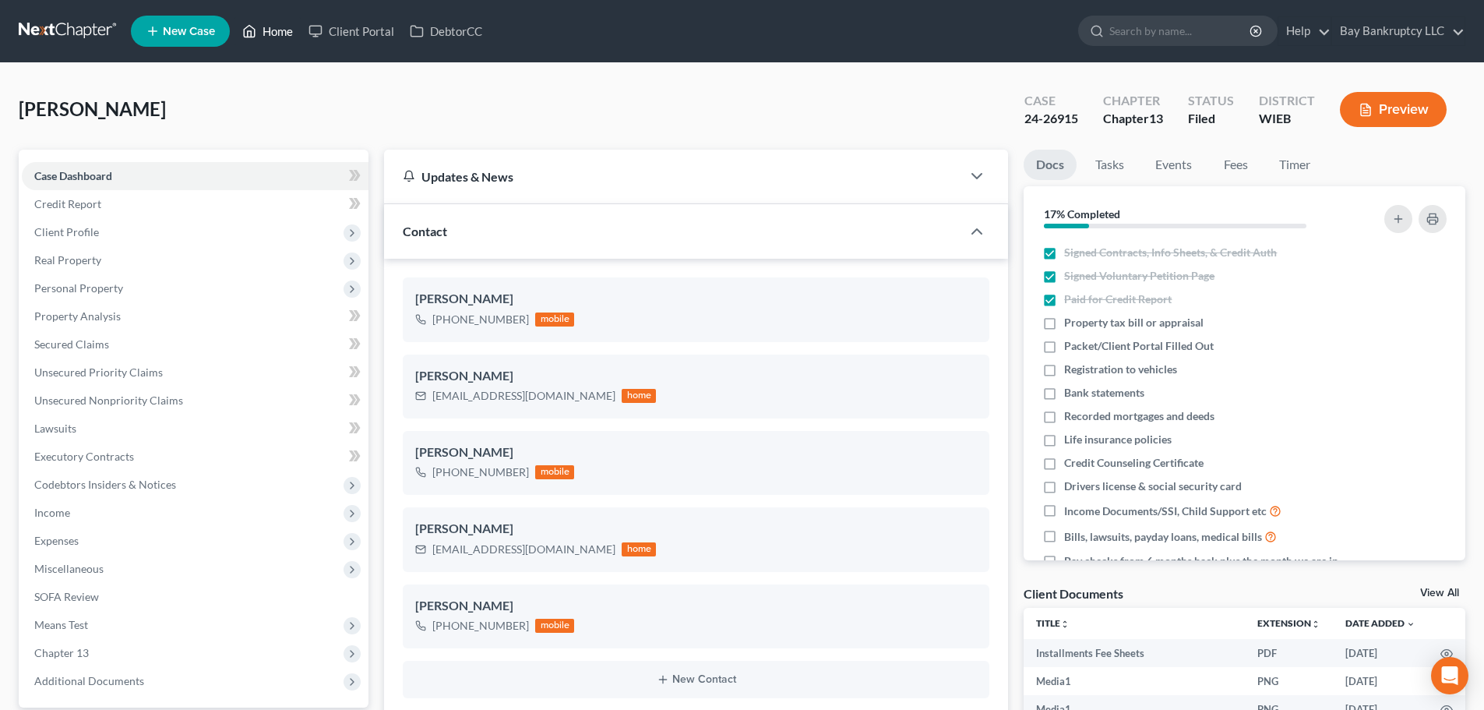
drag, startPoint x: 275, startPoint y: 31, endPoint x: 886, endPoint y: 122, distance: 617.4
click at [275, 31] on link "Home" at bounding box center [267, 31] width 66 height 28
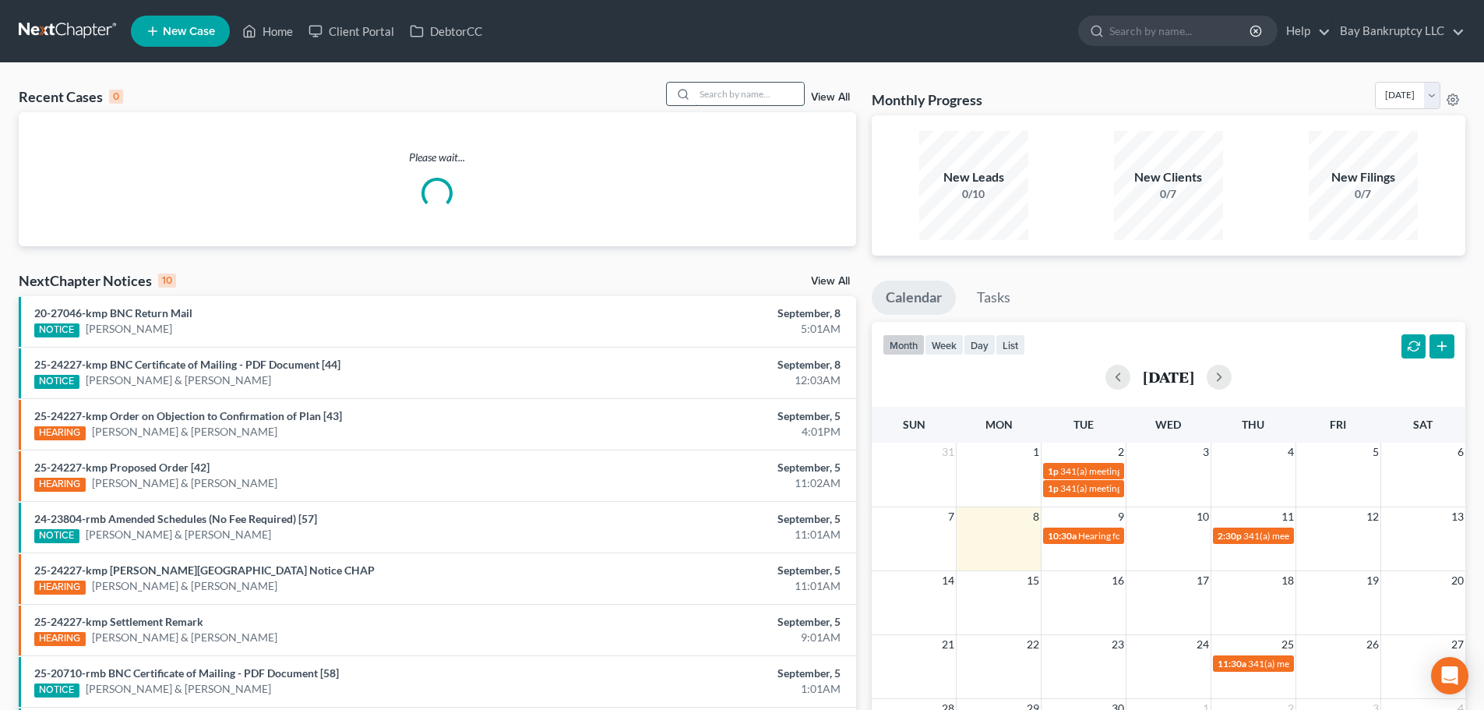
click at [765, 97] on input "search" at bounding box center [749, 94] width 109 height 23
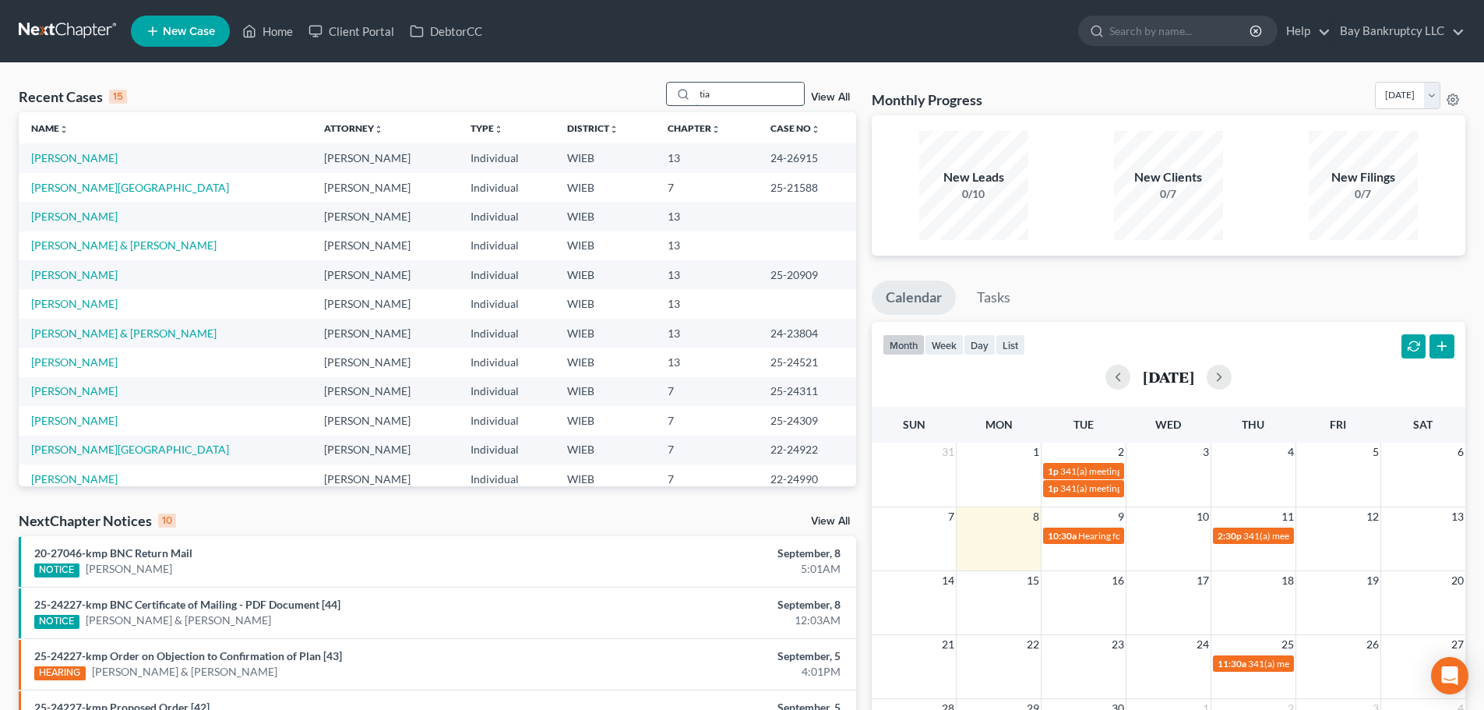
type input "tia"
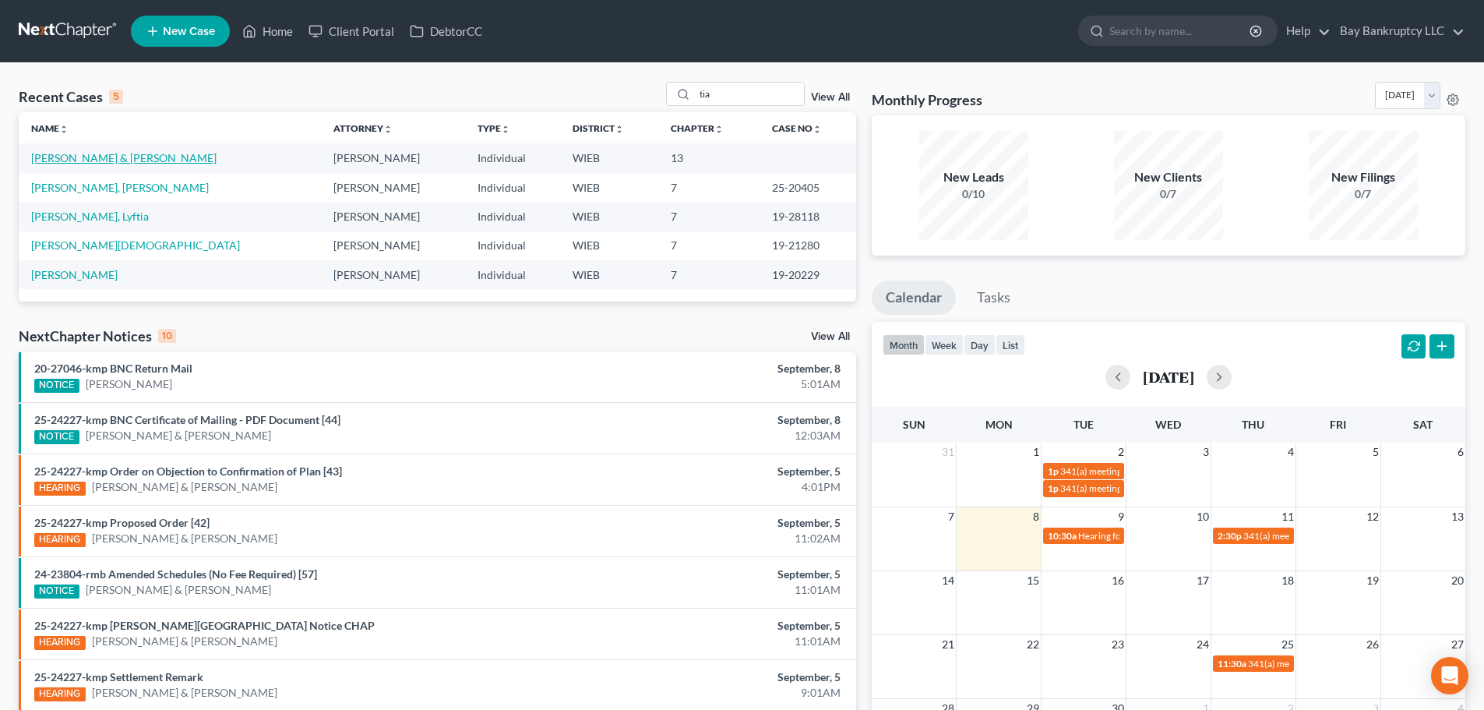
click at [87, 156] on link "[PERSON_NAME] & [PERSON_NAME]" at bounding box center [123, 157] width 185 height 13
select select "3"
select select "4"
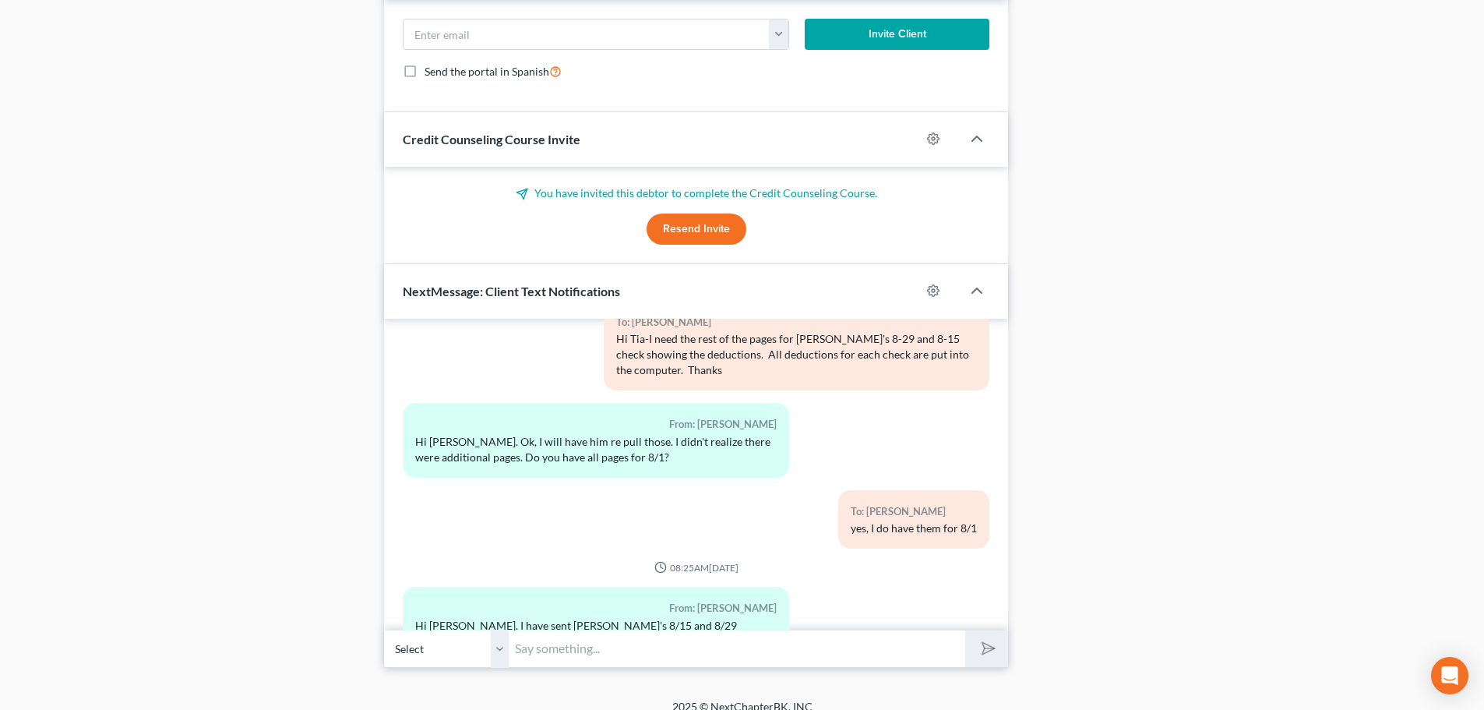
scroll to position [1588, 0]
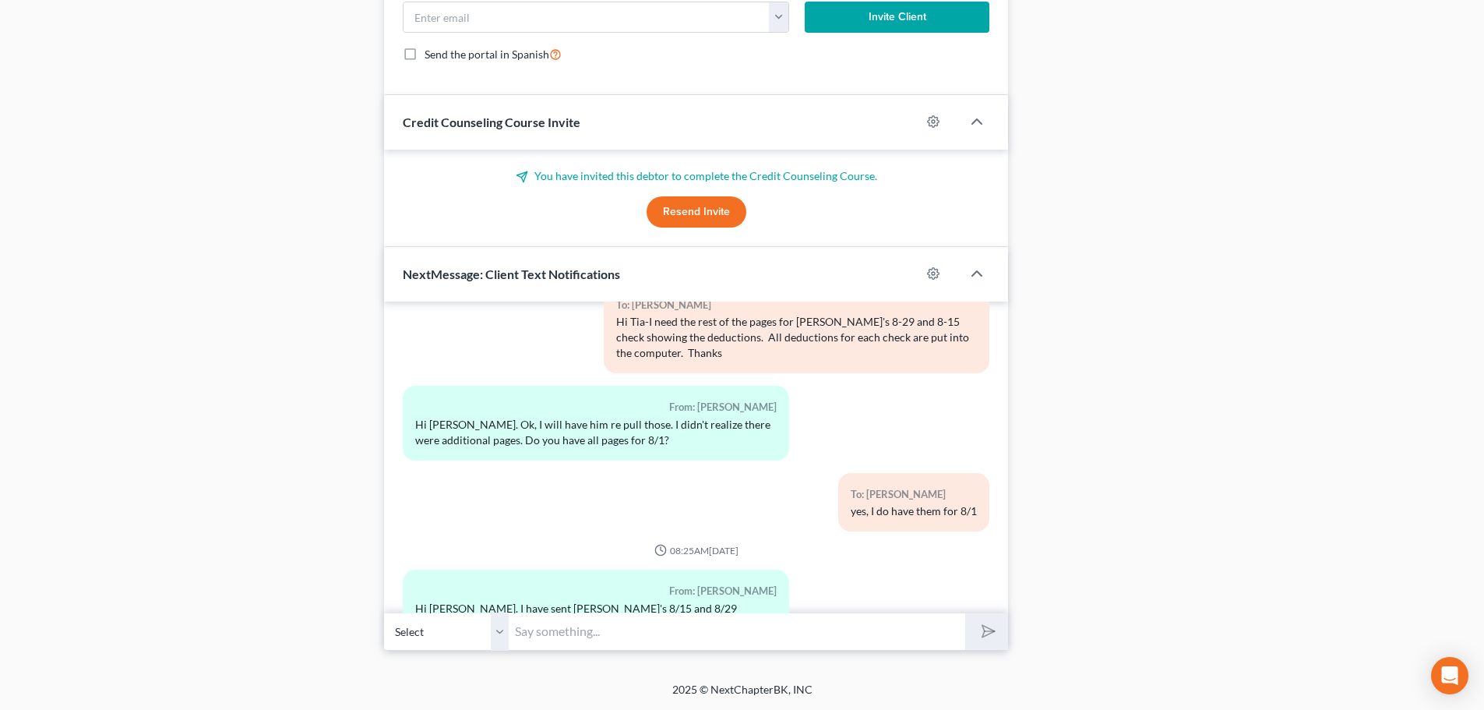
click at [576, 640] on input "text" at bounding box center [737, 631] width 456 height 38
type input "That would be great, thank-you!"
click at [980, 627] on icon "submit" at bounding box center [985, 631] width 22 height 22
